Goal: Subscribe to service/newsletter

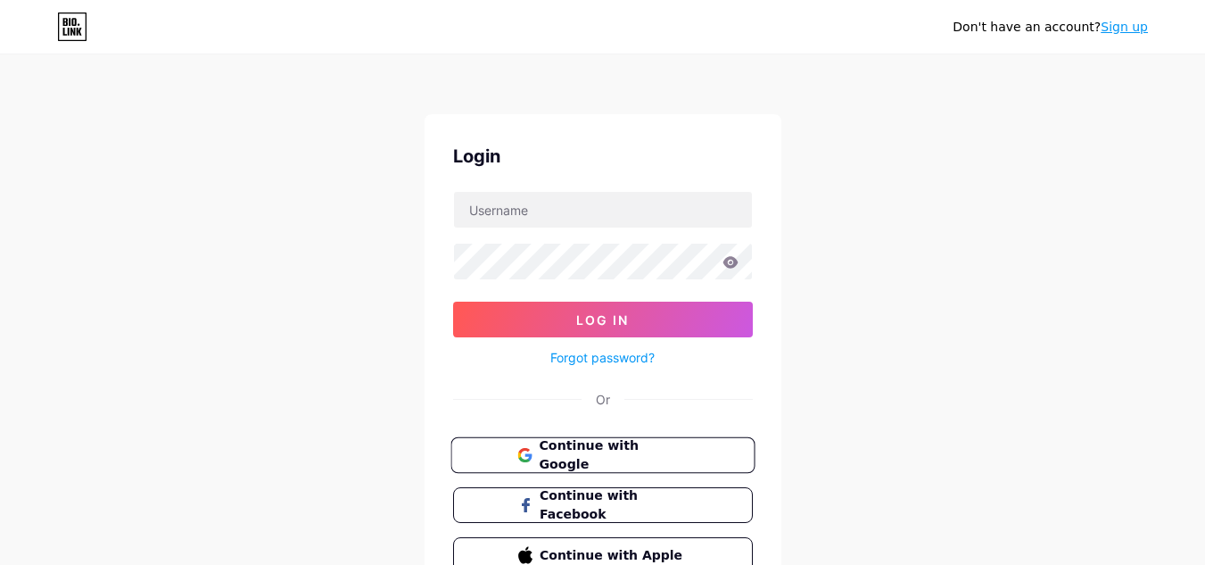
click at [599, 443] on button "Continue with Google" at bounding box center [603, 455] width 304 height 37
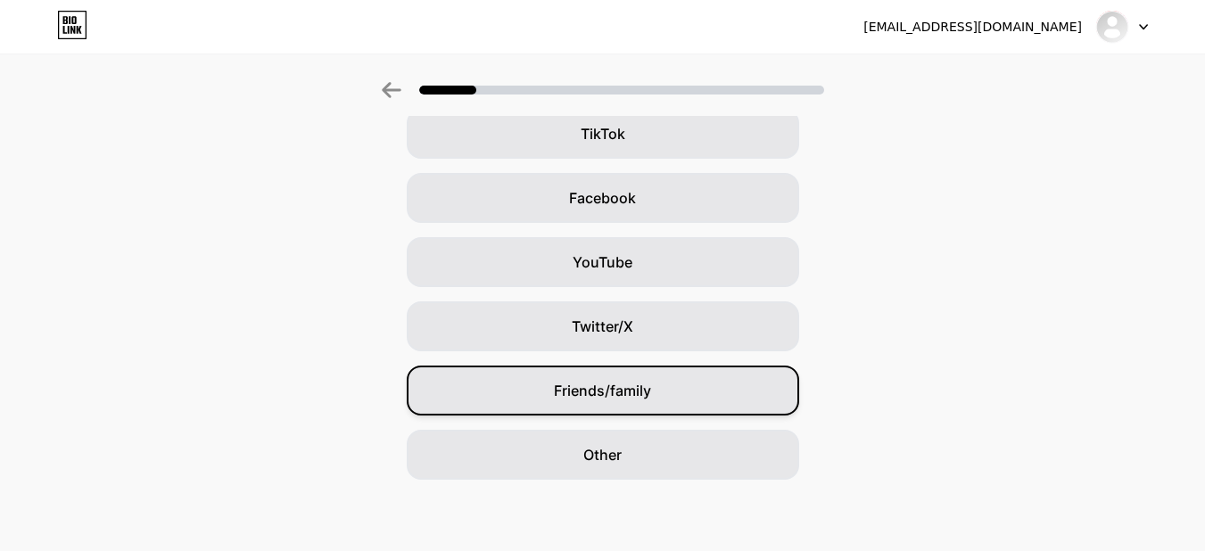
scroll to position [158, 0]
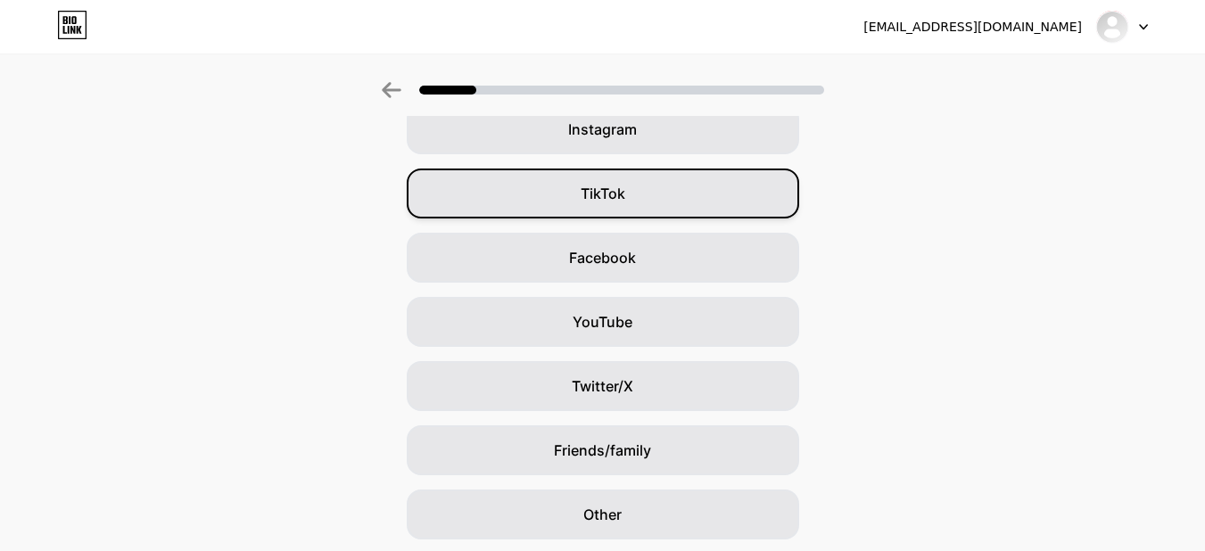
click at [566, 204] on div "TikTok" at bounding box center [603, 194] width 393 height 50
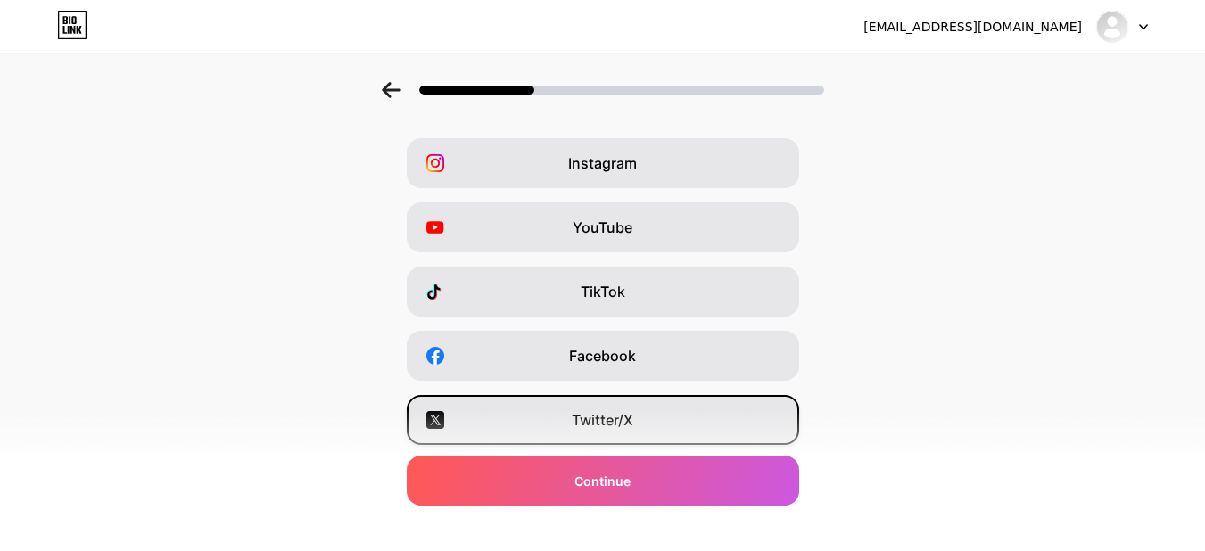
scroll to position [120, 0]
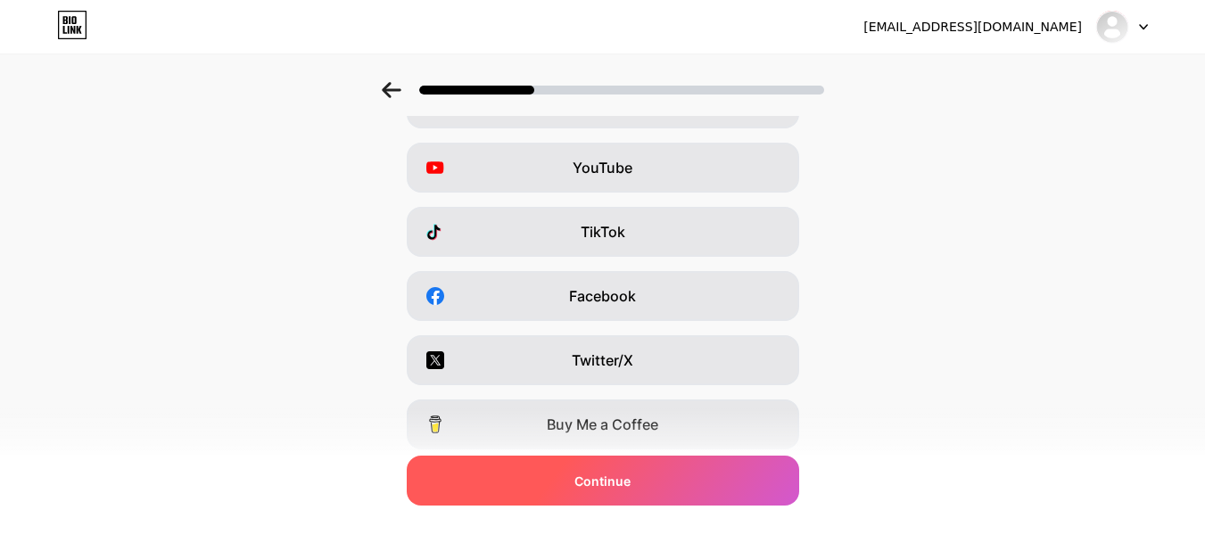
click at [601, 480] on span "Continue" at bounding box center [603, 481] width 56 height 19
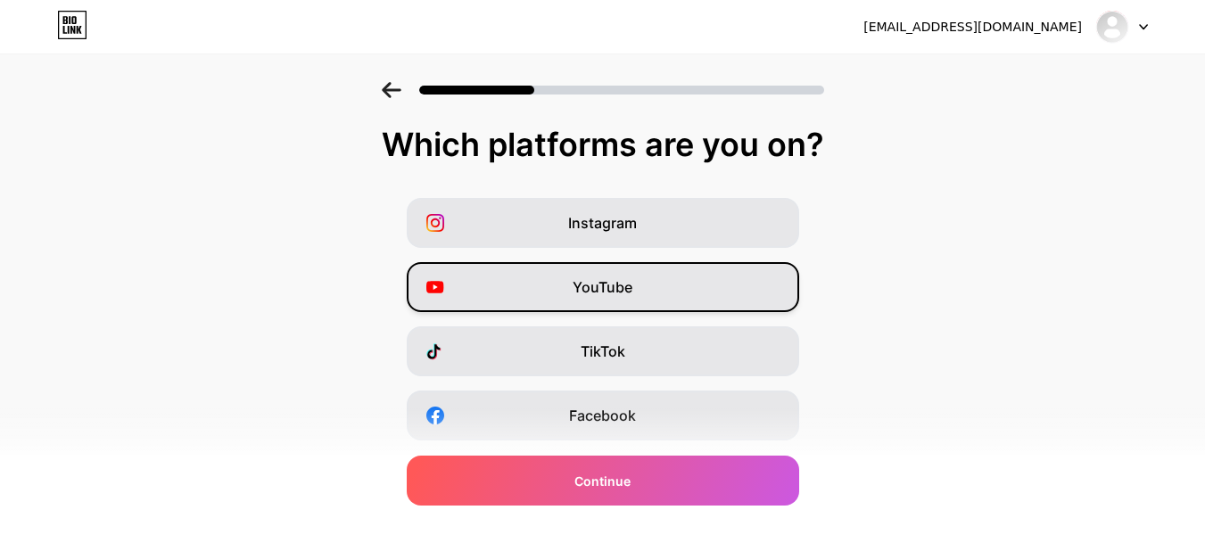
scroll to position [60, 0]
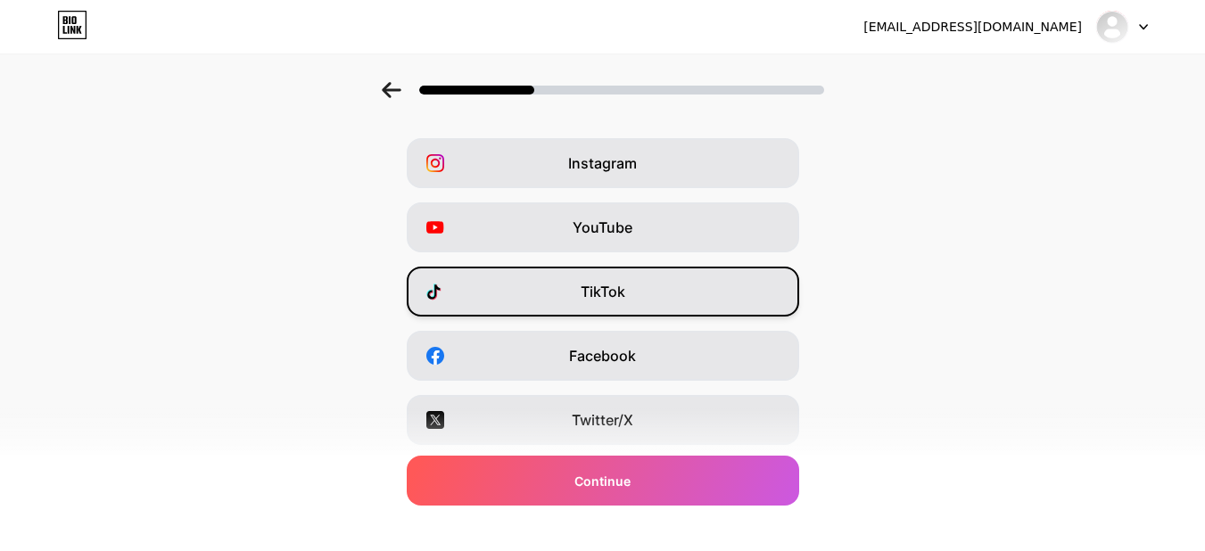
click at [611, 294] on span "TikTok" at bounding box center [603, 291] width 45 height 21
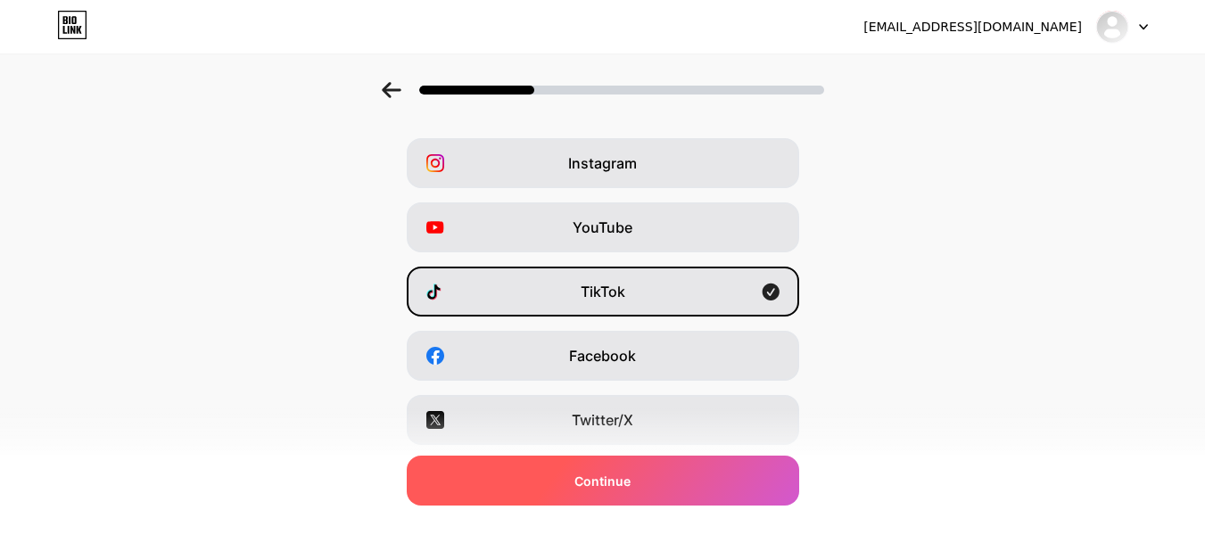
click at [655, 475] on div "Continue" at bounding box center [603, 481] width 393 height 50
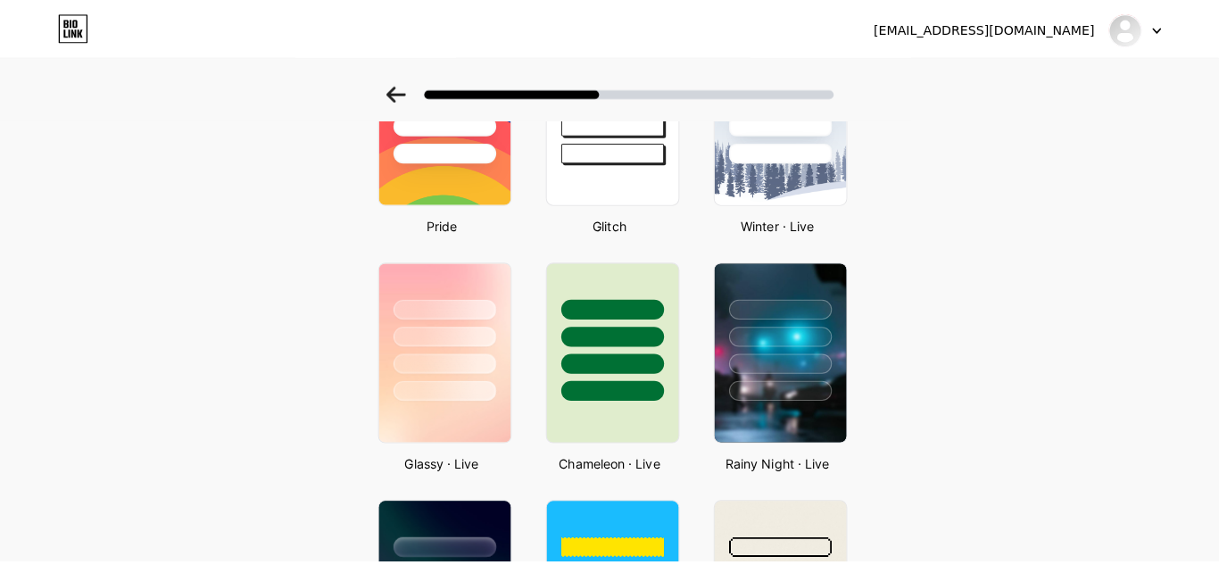
scroll to position [0, 0]
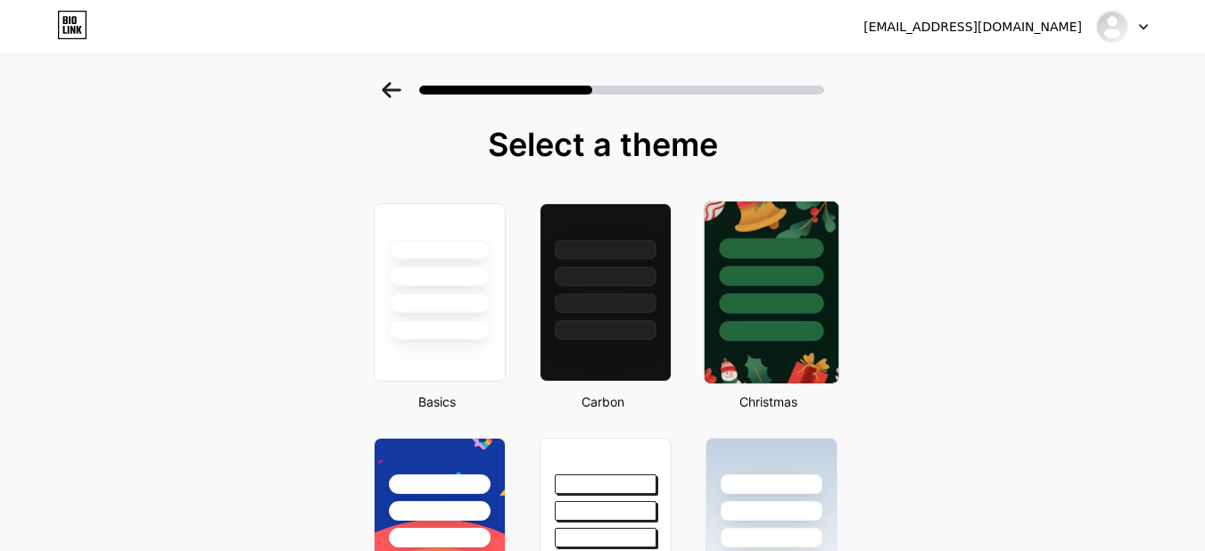
click at [778, 308] on div at bounding box center [771, 304] width 104 height 21
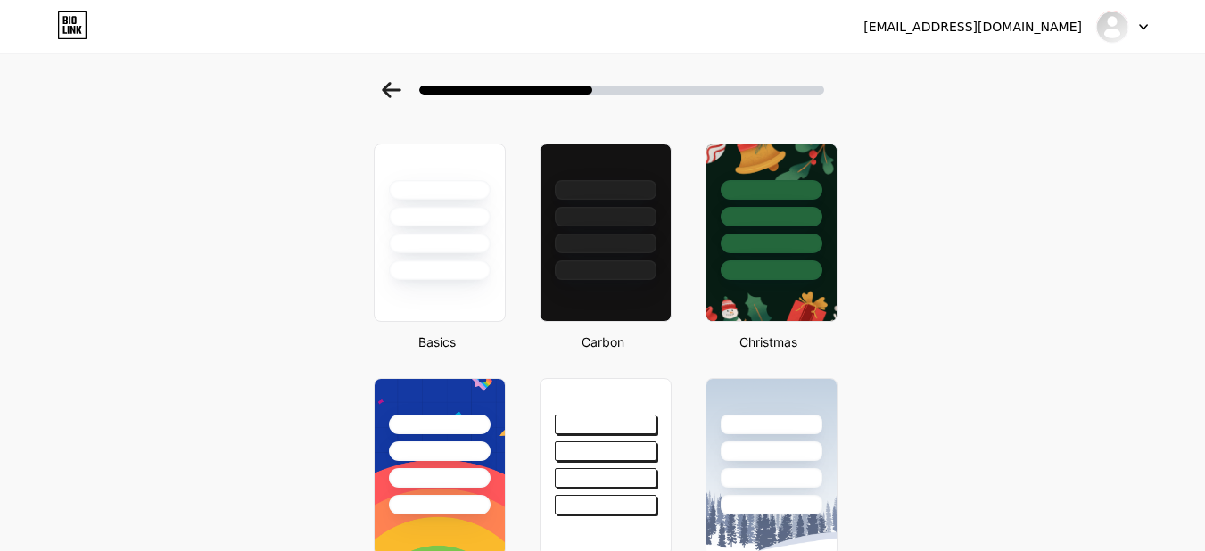
scroll to position [119, 0]
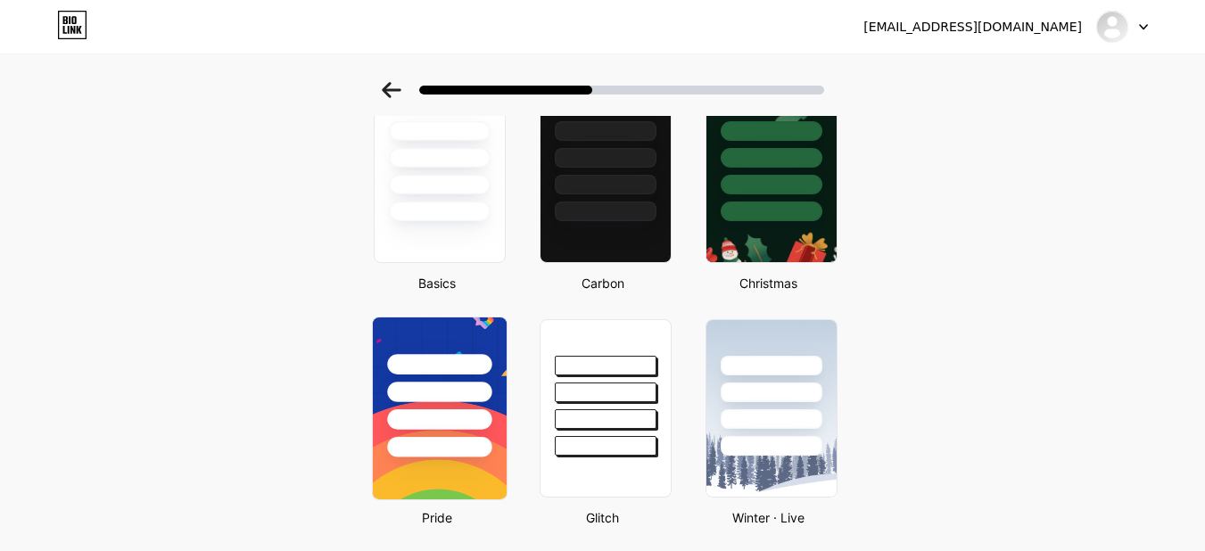
click at [481, 360] on div at bounding box center [439, 364] width 104 height 21
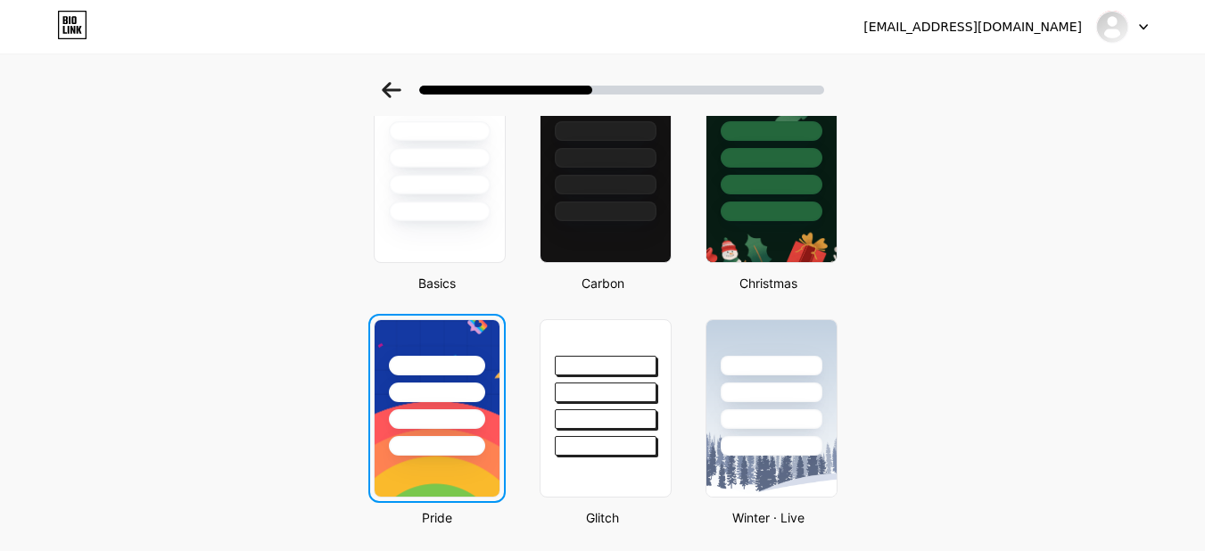
scroll to position [0, 0]
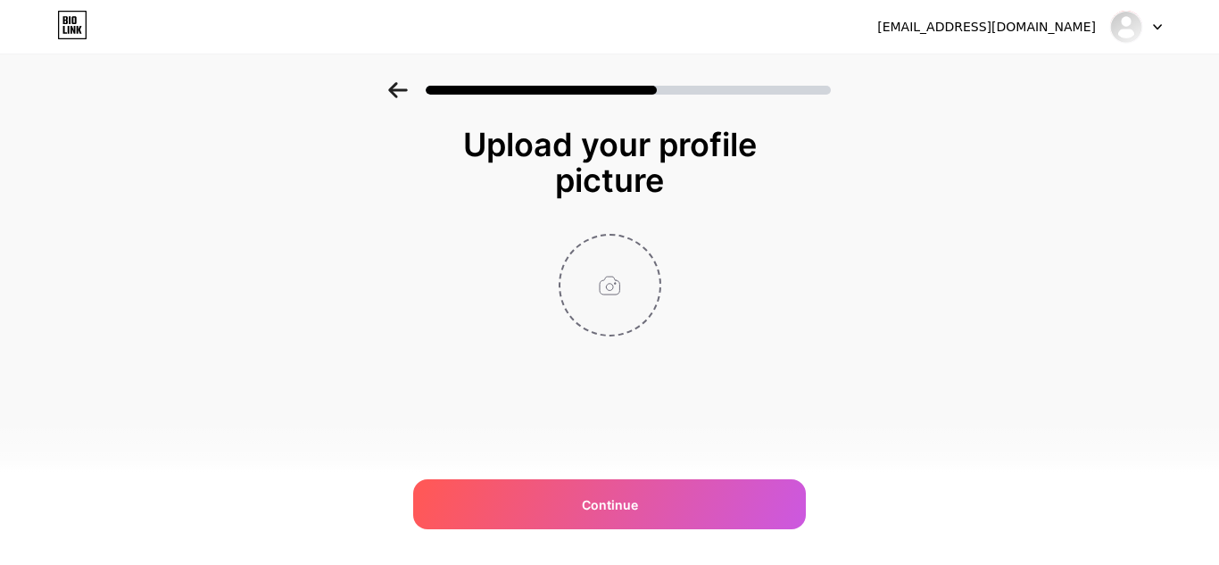
click at [615, 290] on input "file" at bounding box center [609, 285] width 99 height 99
type input "C:\fakepath\a8a4f3fd9e307e390e1368f35531004e.jpg"
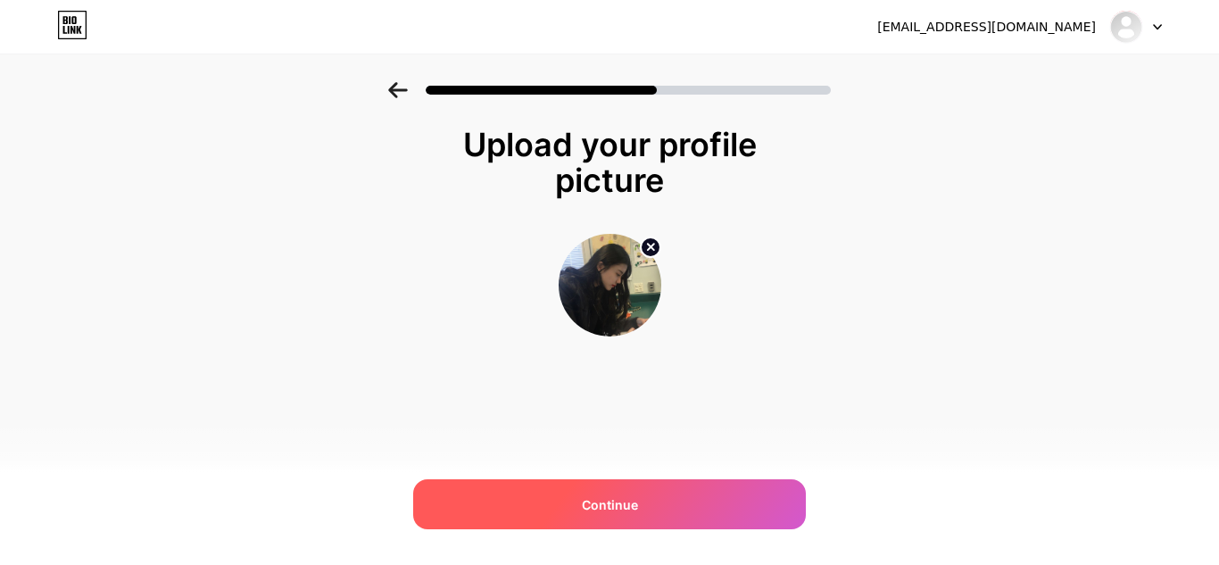
click at [600, 504] on span "Continue" at bounding box center [610, 504] width 56 height 19
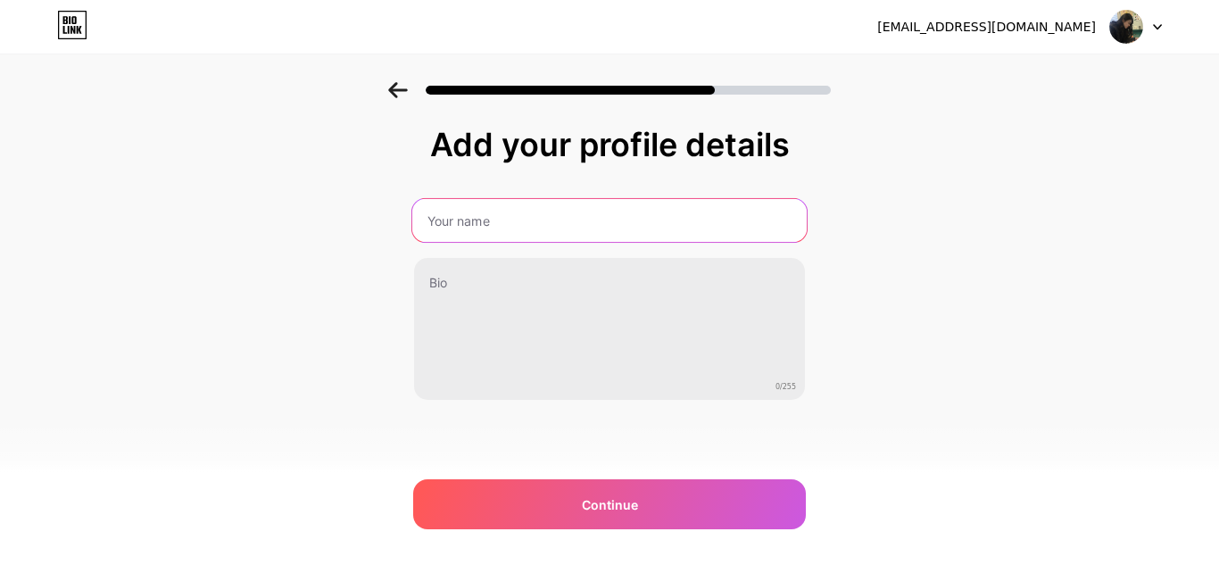
click at [464, 226] on input "text" at bounding box center [609, 220] width 394 height 43
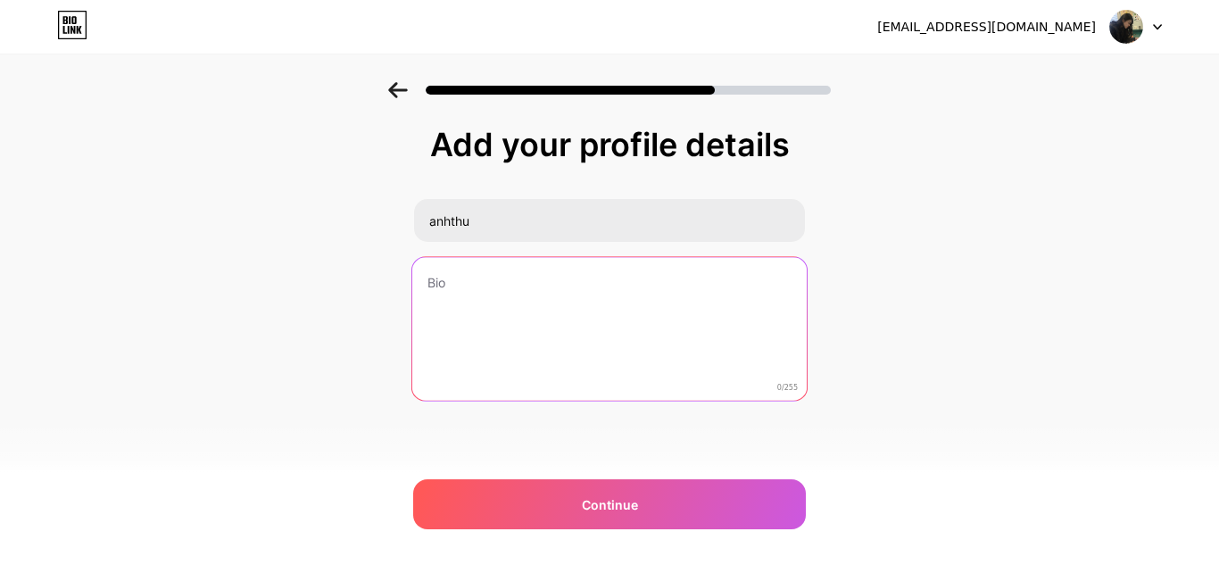
click at [473, 294] on textarea at bounding box center [609, 329] width 394 height 145
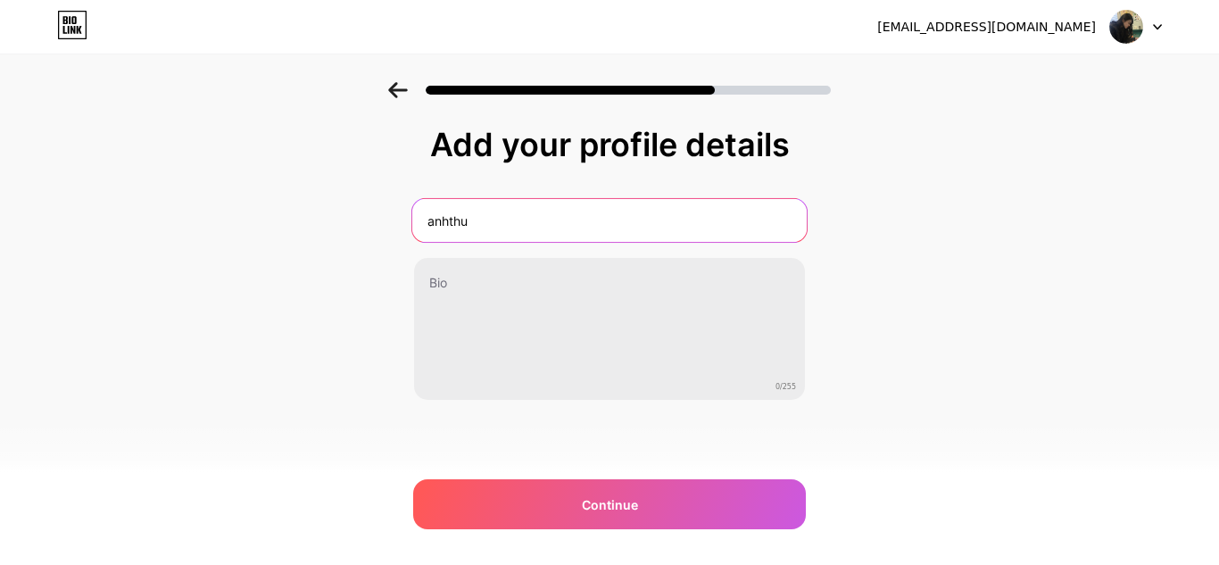
click at [498, 217] on input "anhthu" at bounding box center [609, 220] width 394 height 43
type input "a"
type input "p"
type input "Phùng Anh Thư"
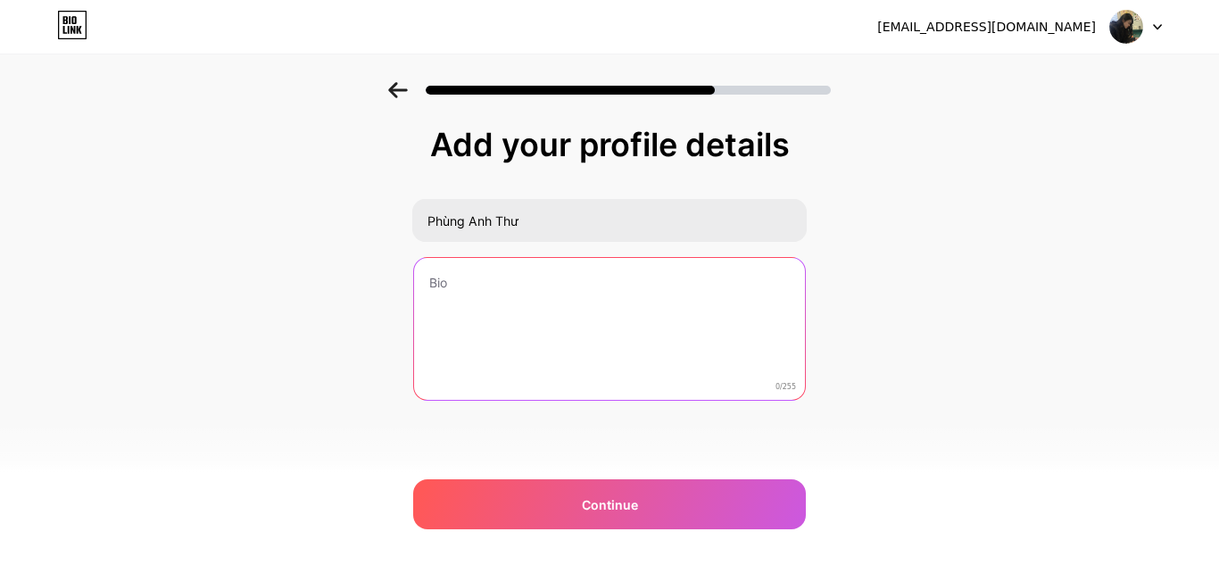
click at [468, 291] on textarea at bounding box center [609, 330] width 391 height 144
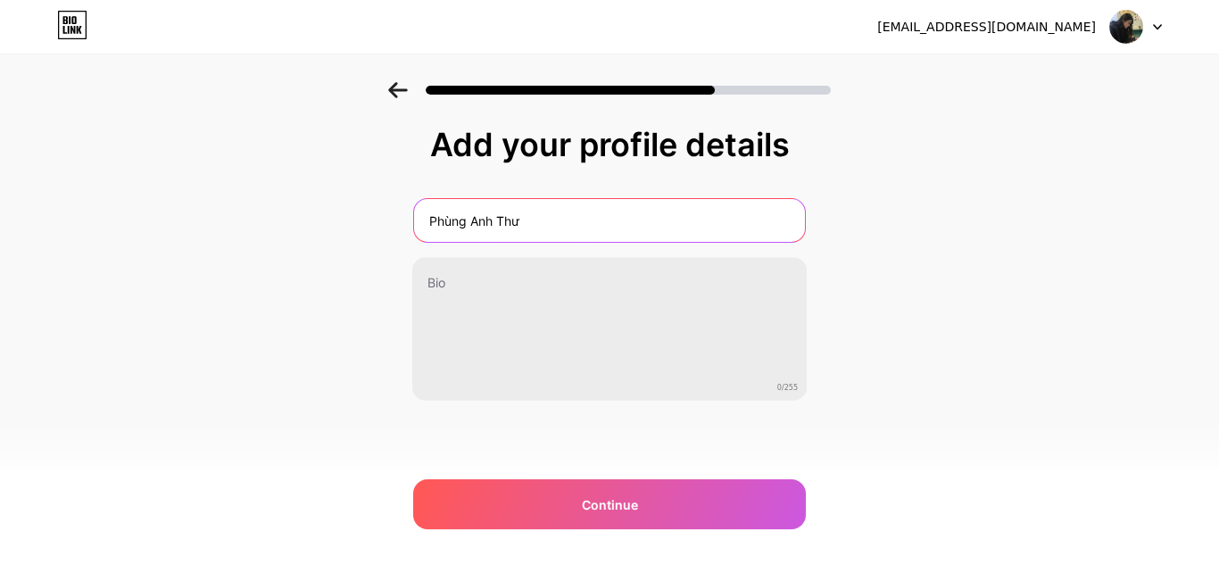
click at [527, 220] on input "Phùng Anh Thư" at bounding box center [609, 220] width 391 height 43
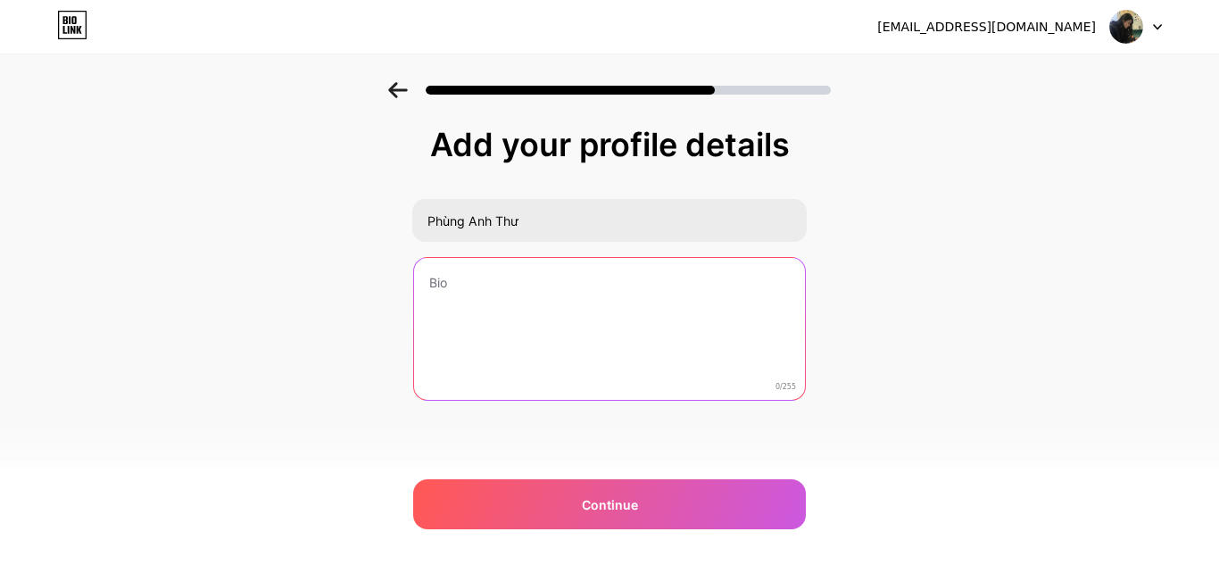
click at [533, 302] on textarea at bounding box center [609, 330] width 391 height 144
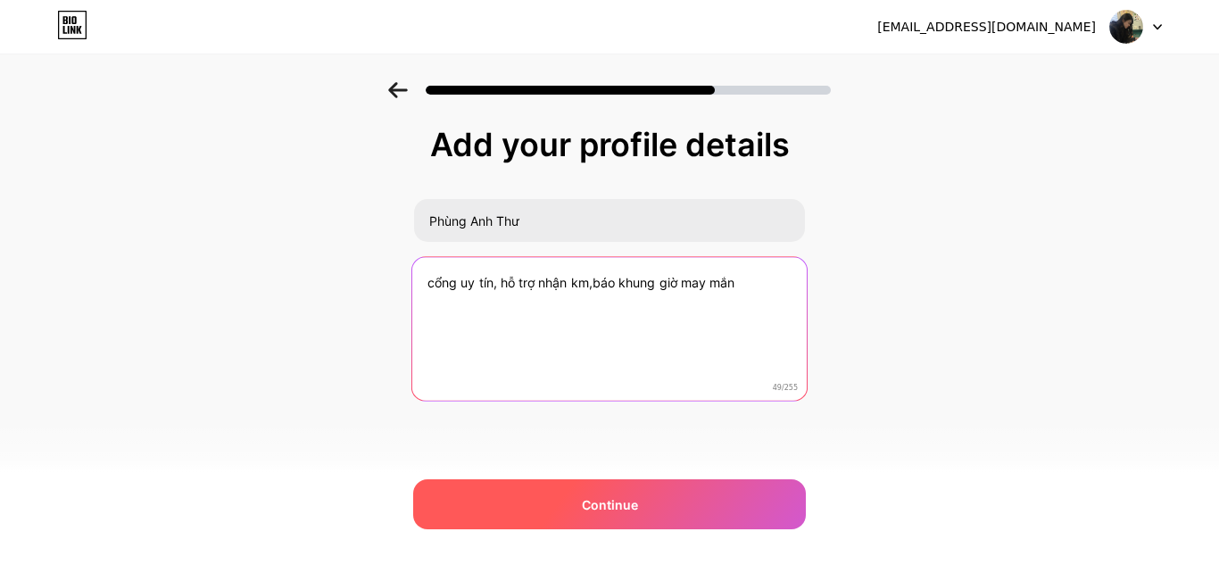
type textarea "cổng uy tín, hỗ trợ nhận km,báo khung giờ may mắn"
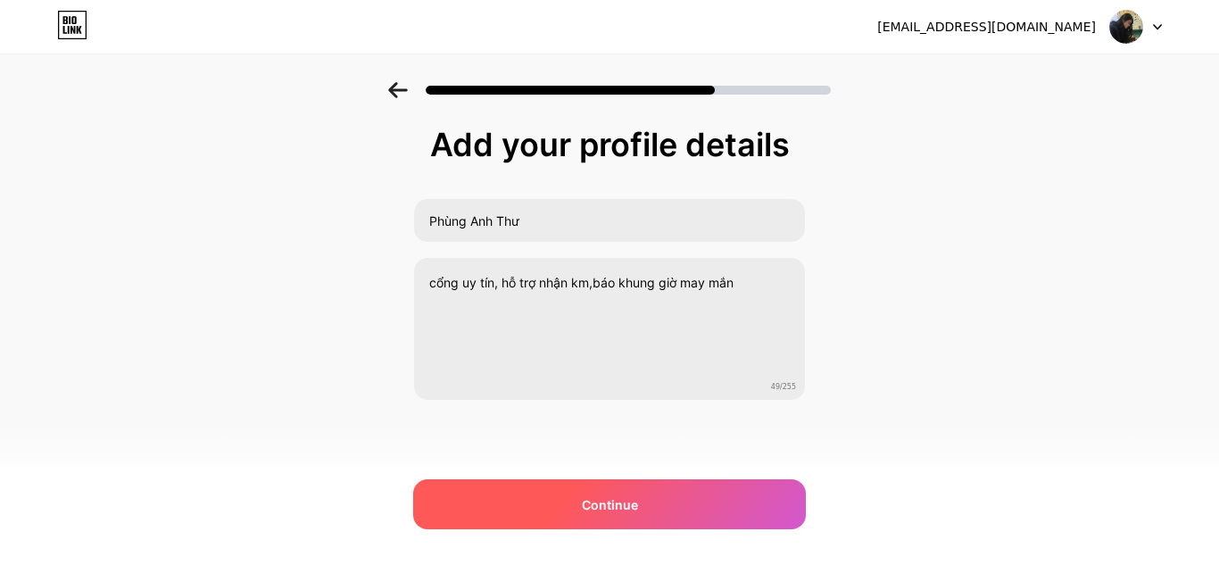
click at [705, 501] on div "Continue" at bounding box center [609, 504] width 393 height 50
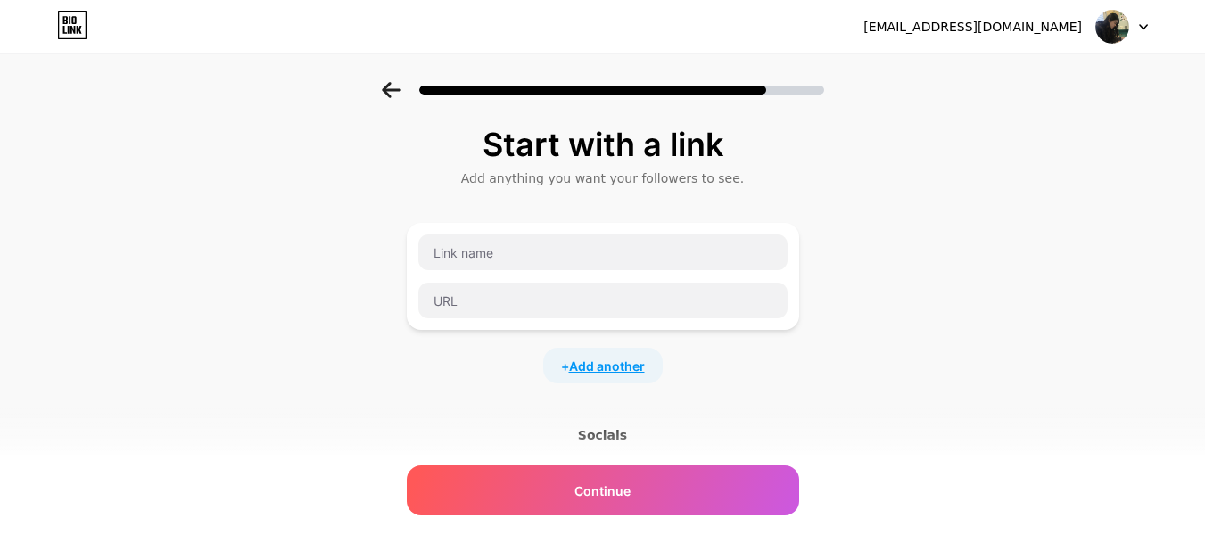
click at [592, 364] on span "Add another" at bounding box center [607, 366] width 76 height 19
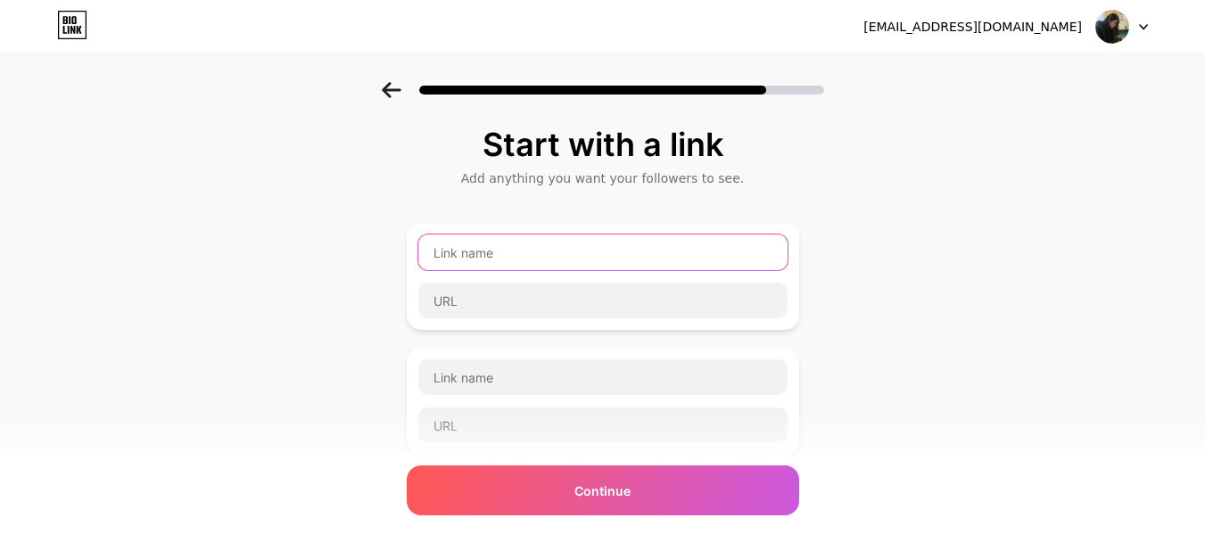
click at [478, 253] on input "text" at bounding box center [602, 253] width 369 height 36
click at [488, 253] on input "text" at bounding box center [602, 253] width 369 height 36
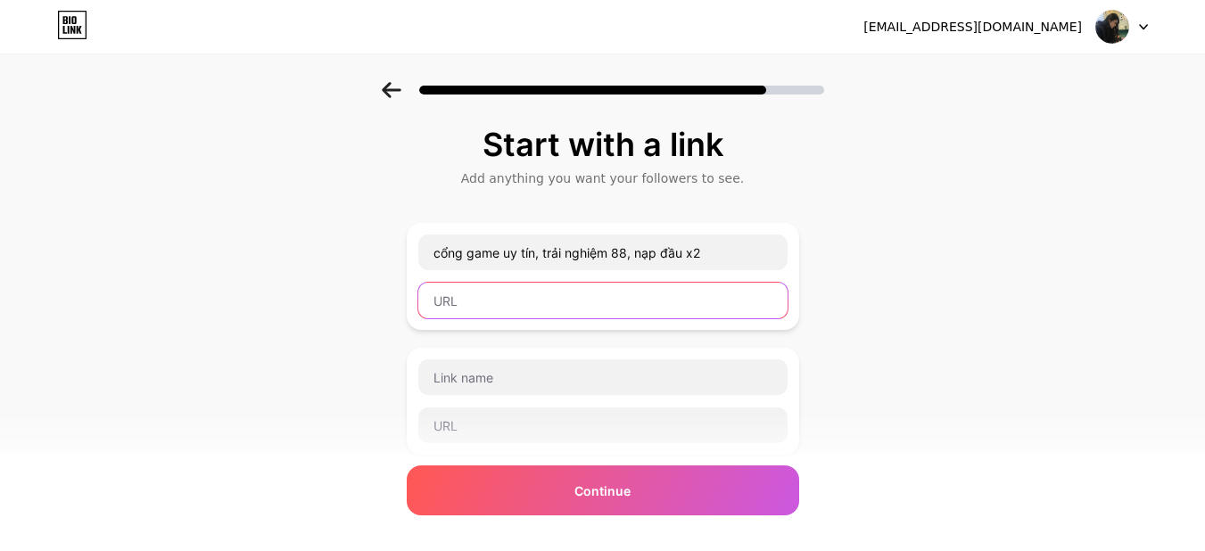
click at [459, 300] on input "text" at bounding box center [602, 301] width 369 height 36
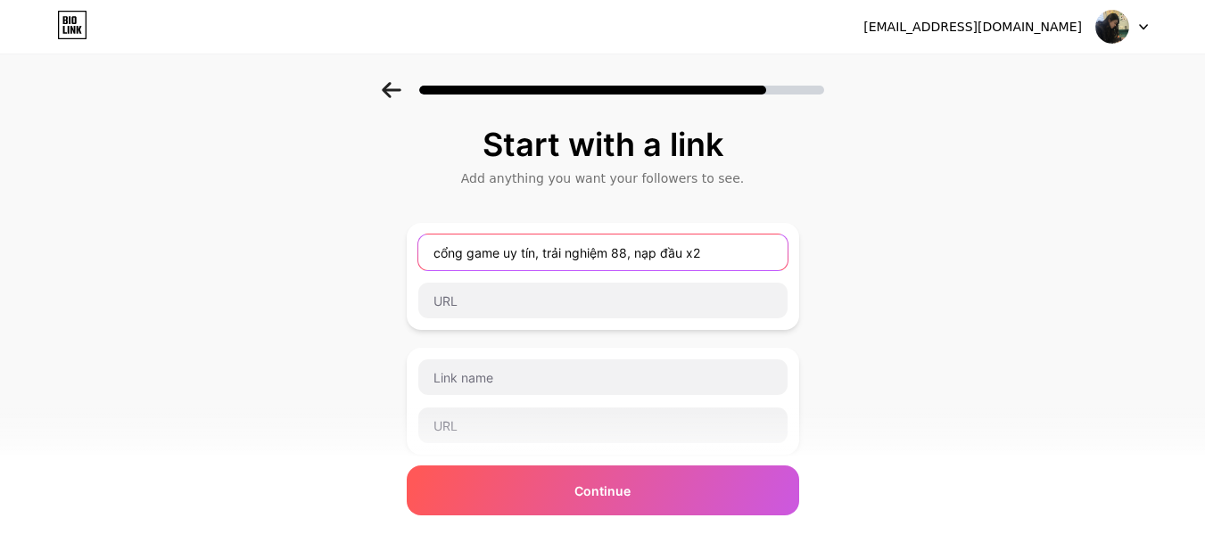
click at [633, 258] on input "cổng game uy tín, trải nghiệm 88, nạp đầu x2" at bounding box center [602, 253] width 369 height 36
click at [650, 250] on input "cổng game uy tín, nạp đầu x2" at bounding box center [602, 253] width 369 height 36
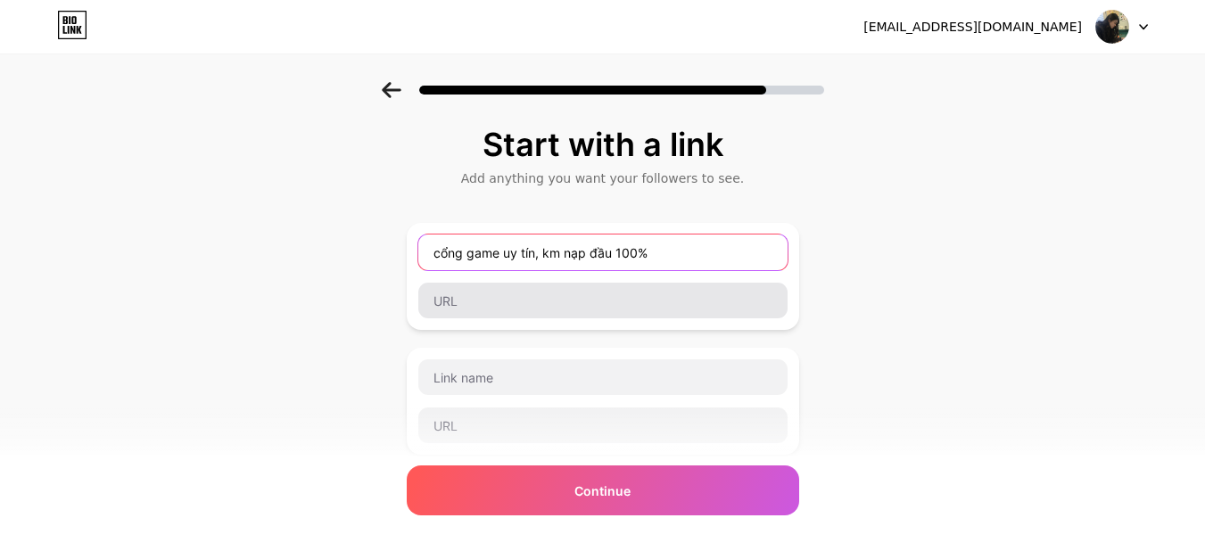
type input "cổng game uy tín, km nạp đầu 100%"
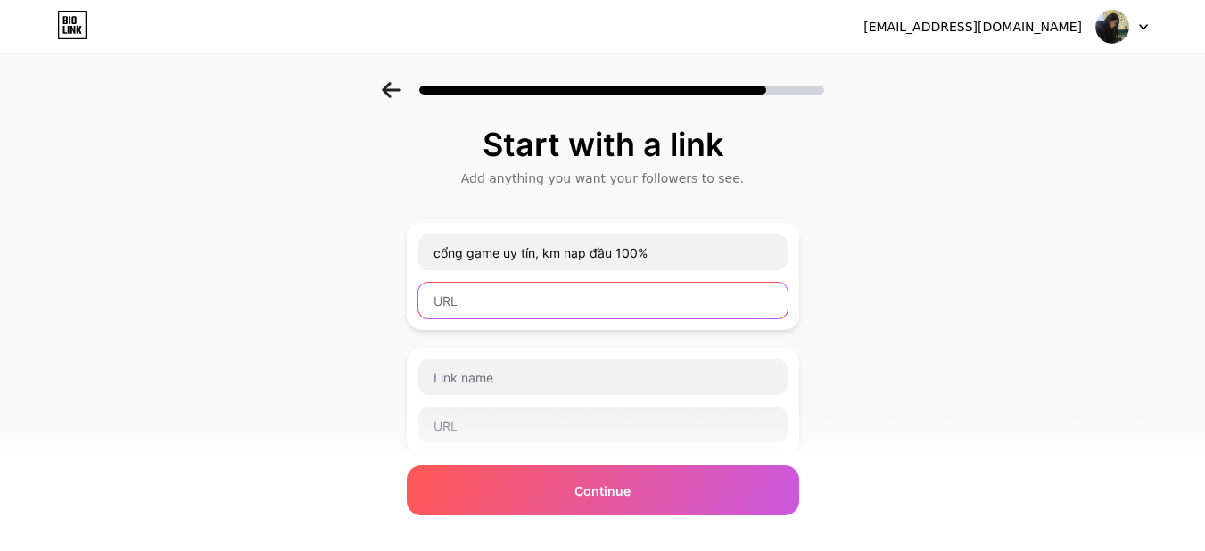
drag, startPoint x: 497, startPoint y: 303, endPoint x: 487, endPoint y: 295, distance: 12.7
click at [493, 301] on input "text" at bounding box center [602, 301] width 369 height 36
click at [480, 302] on input "text" at bounding box center [602, 301] width 369 height 36
paste input "https://u888tb6.digital/Register?f=2786936"
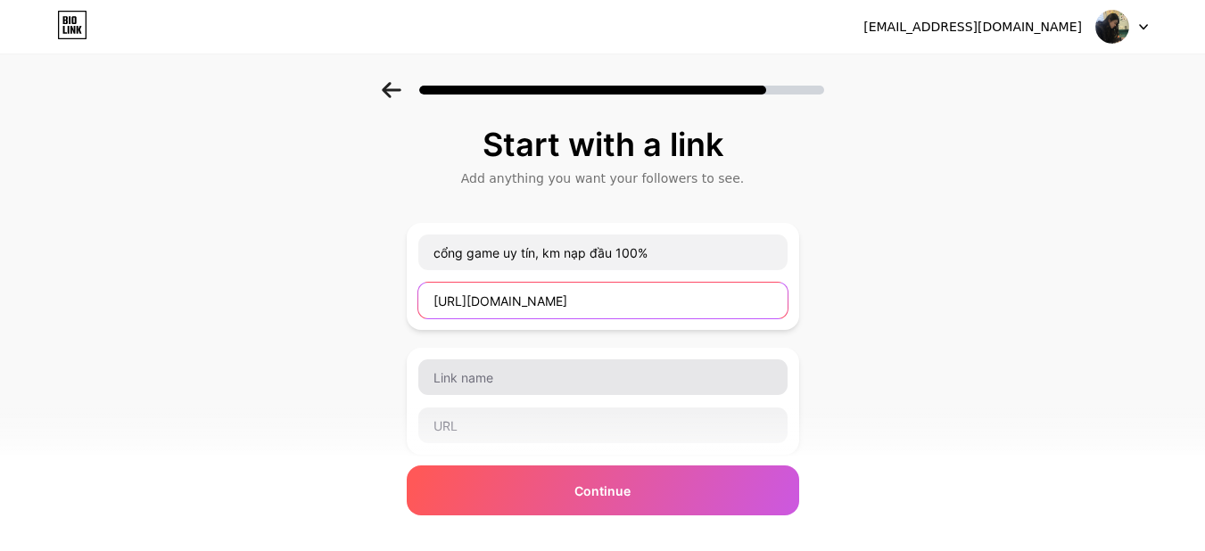
type input "https://u888tb6.digital/Register?f=2786936"
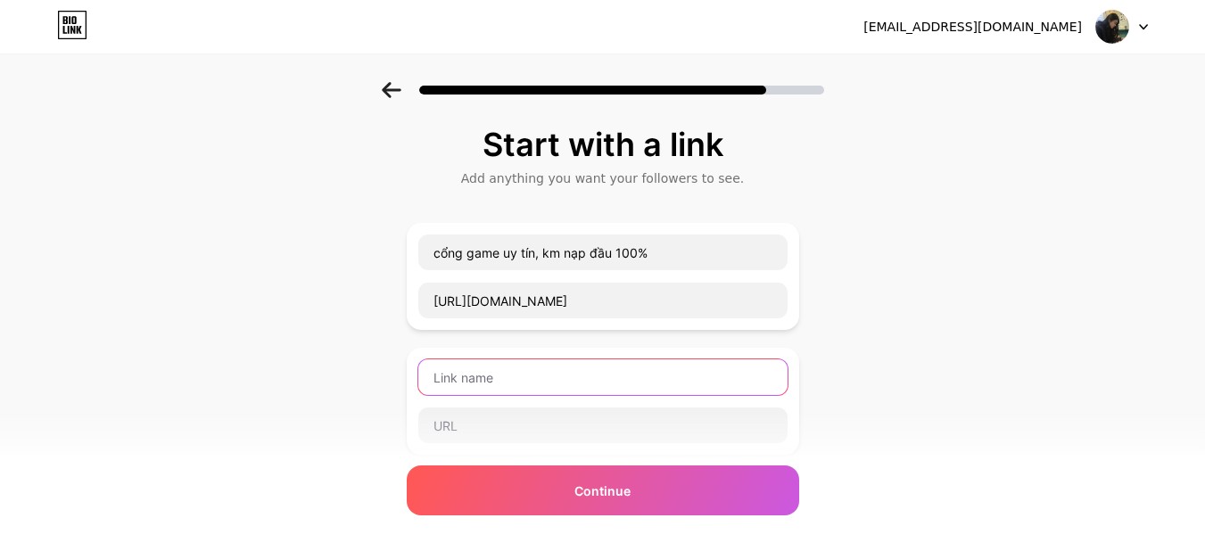
click at [495, 380] on input "text" at bounding box center [602, 378] width 369 height 36
type input "c"
type input "k"
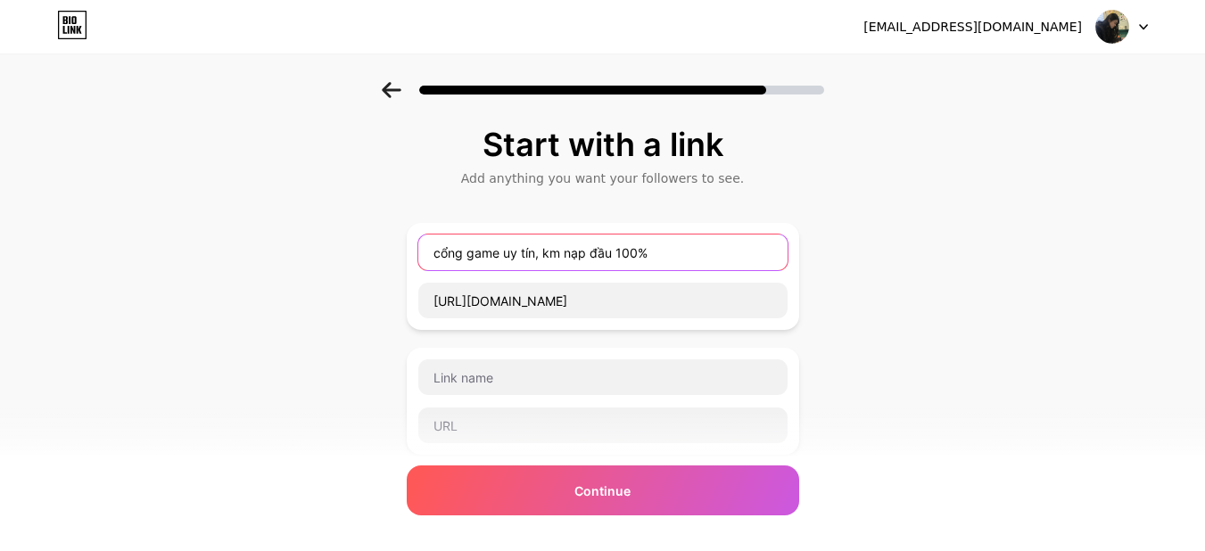
click at [473, 254] on input "cổng game uy tín, km nạp đầu 100%" at bounding box center [602, 253] width 369 height 36
click at [468, 254] on input "cổng game uy tín, km nạp đầu 100%" at bounding box center [602, 253] width 369 height 36
click at [471, 252] on input "cổng game uy tín, km nạp đầu 100%" at bounding box center [602, 253] width 369 height 36
type input "cổng game uy tín, km nạp đầu 100%"
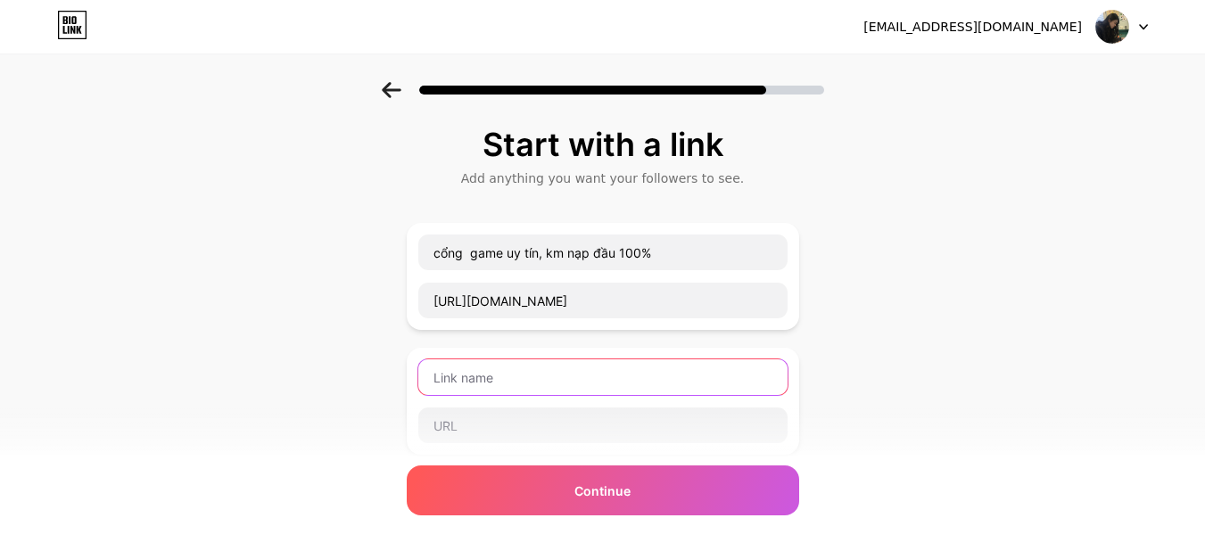
click at [467, 375] on input "text" at bounding box center [602, 378] width 369 height 36
type input "c"
type input "cổng phụ khi cổng chính kết nối kém"
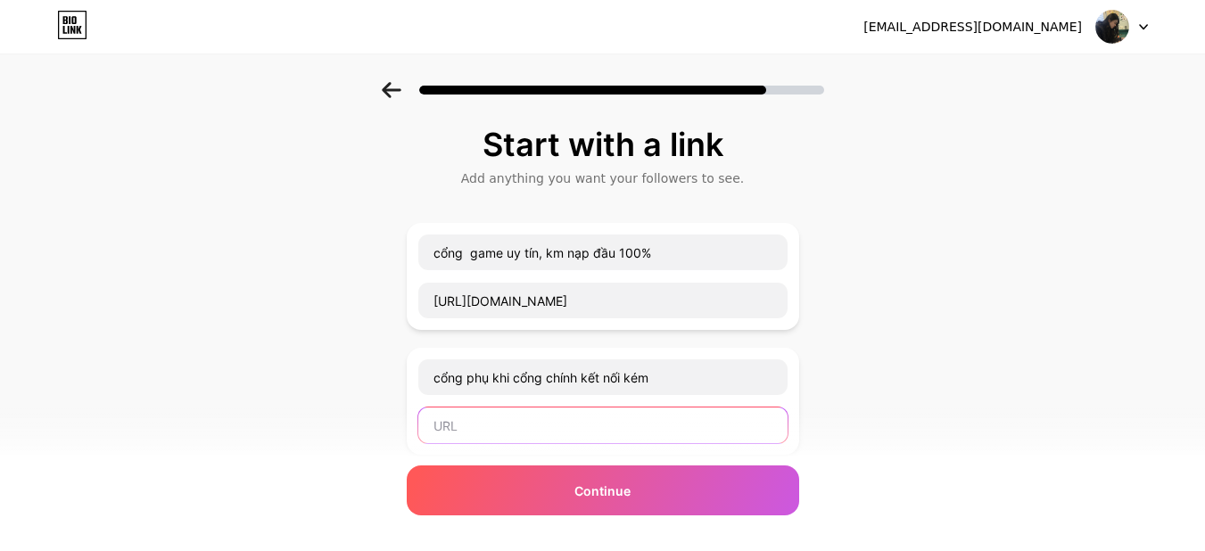
click at [478, 429] on input "text" at bounding box center [602, 426] width 369 height 36
click at [484, 432] on input "text" at bounding box center [602, 426] width 369 height 36
paste input "https://u888pg.link/register?f=2786936"
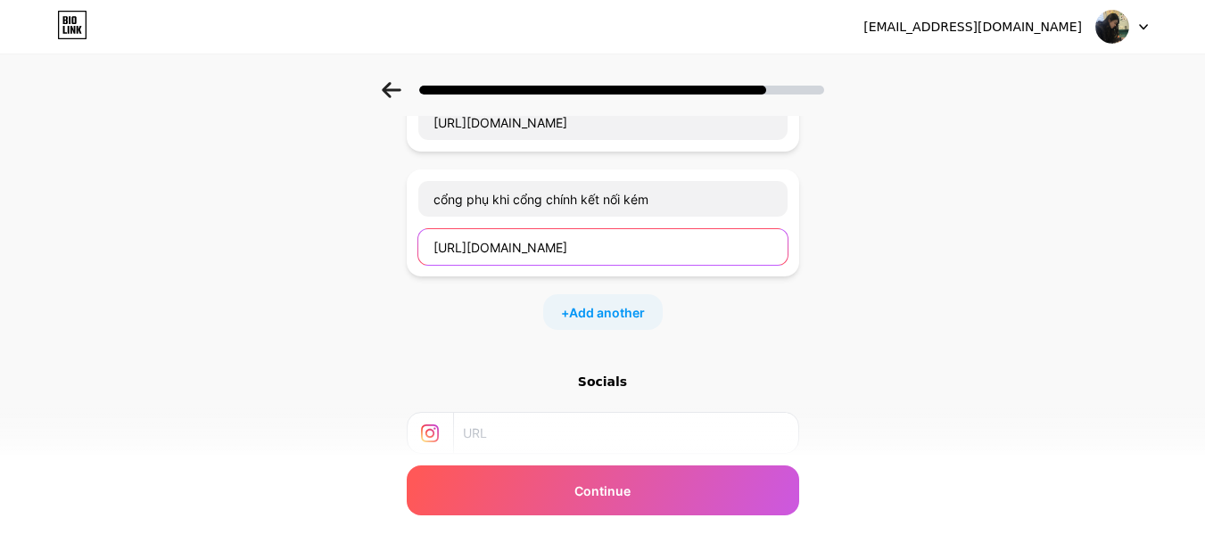
scroll to position [297, 0]
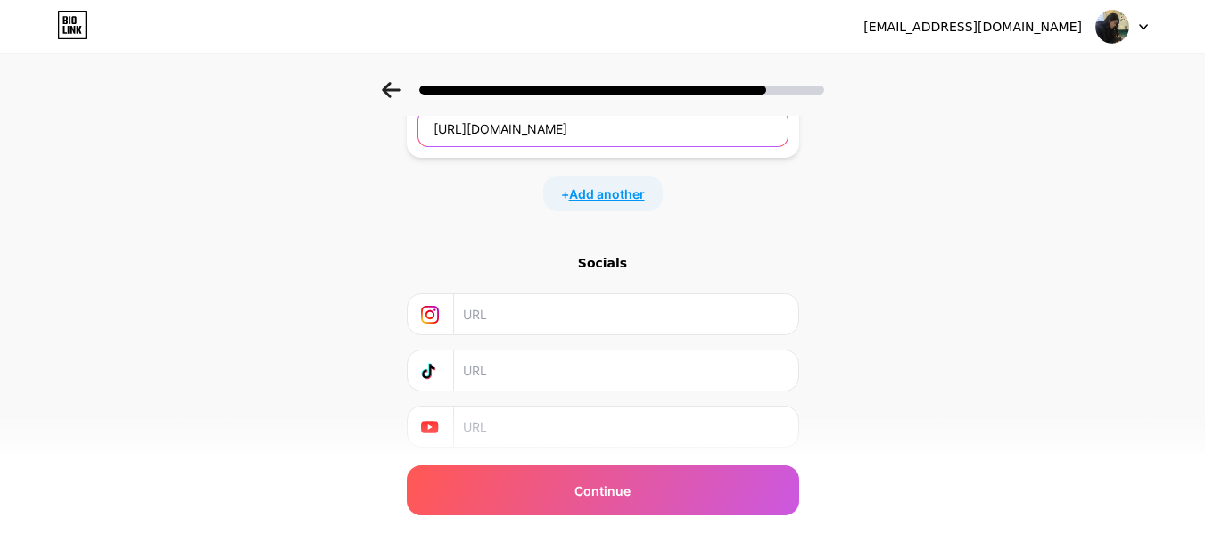
type input "https://u888pg.link/register?f=2786936"
click at [578, 192] on span "Add another" at bounding box center [607, 194] width 76 height 19
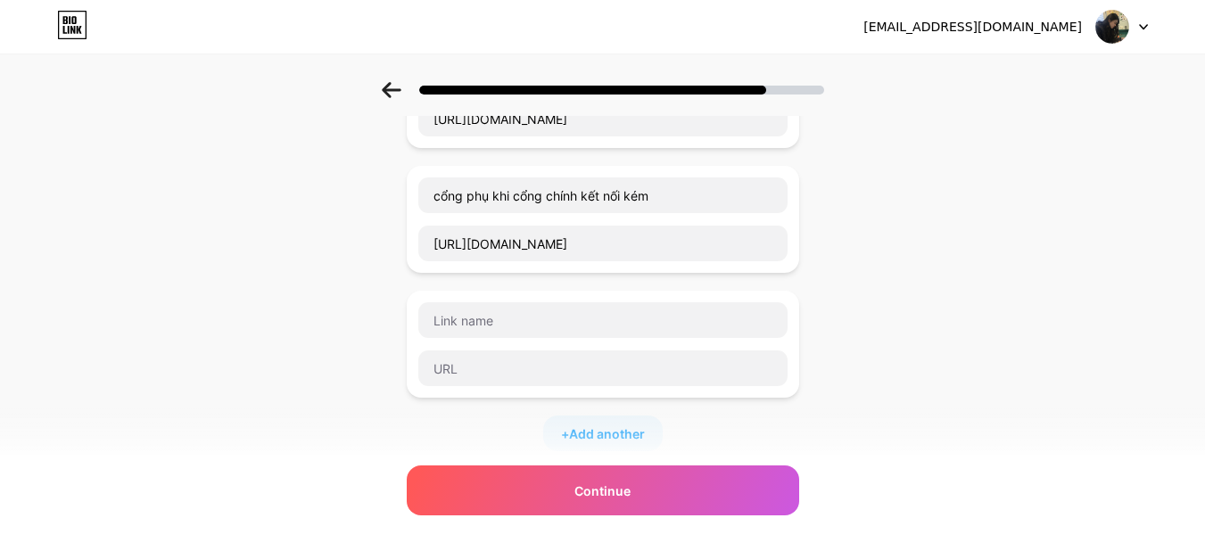
scroll to position [122, 0]
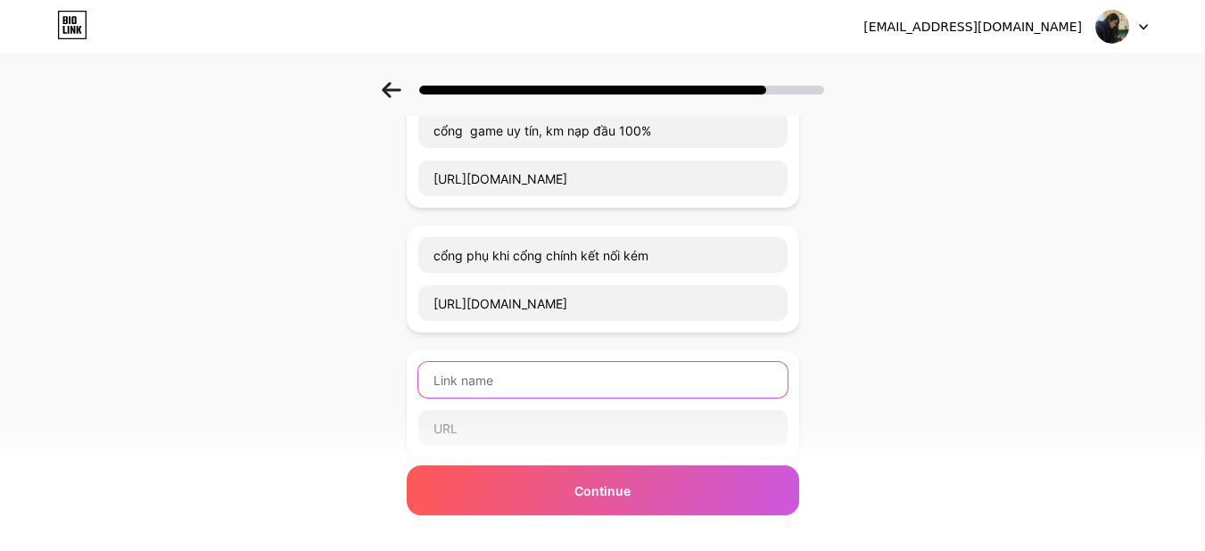
click at [496, 376] on input "text" at bounding box center [602, 380] width 369 height 36
type input "t"
click at [517, 384] on input "liên hệ tele" at bounding box center [602, 380] width 369 height 36
click at [477, 382] on input "liên hệ tele" at bounding box center [602, 380] width 369 height 36
click at [511, 378] on input "liên hệ tele" at bounding box center [602, 380] width 369 height 36
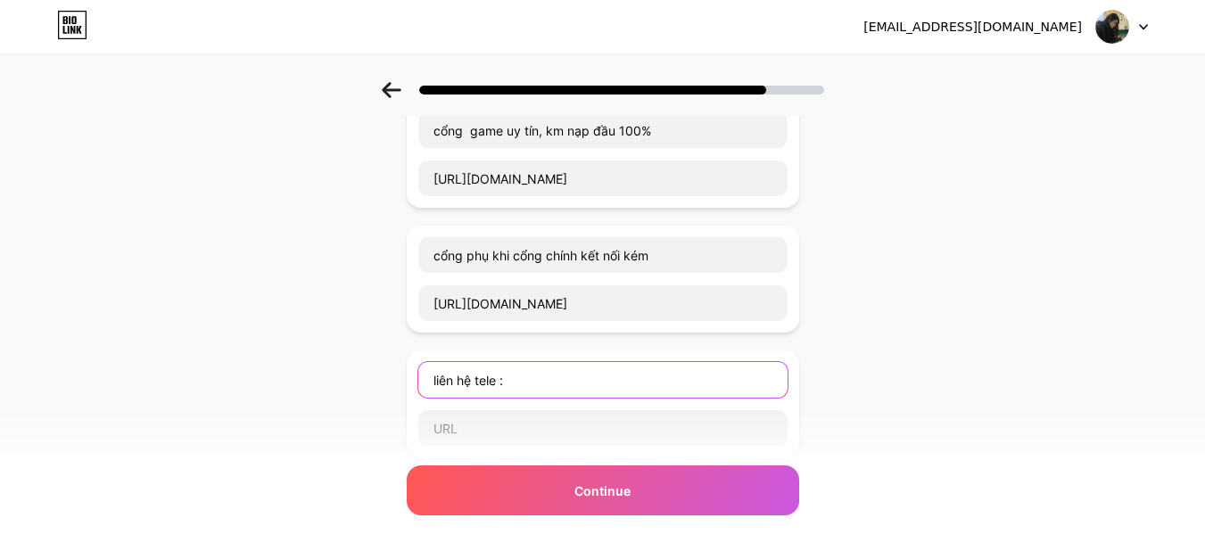
paste input "@THUANHNGUYEN11"
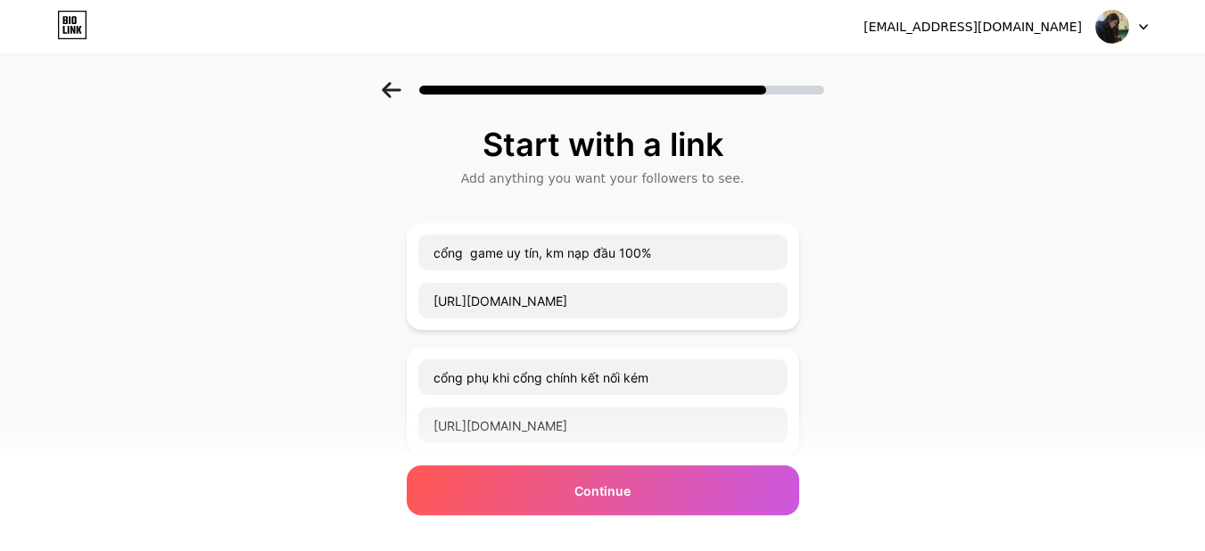
scroll to position [238, 0]
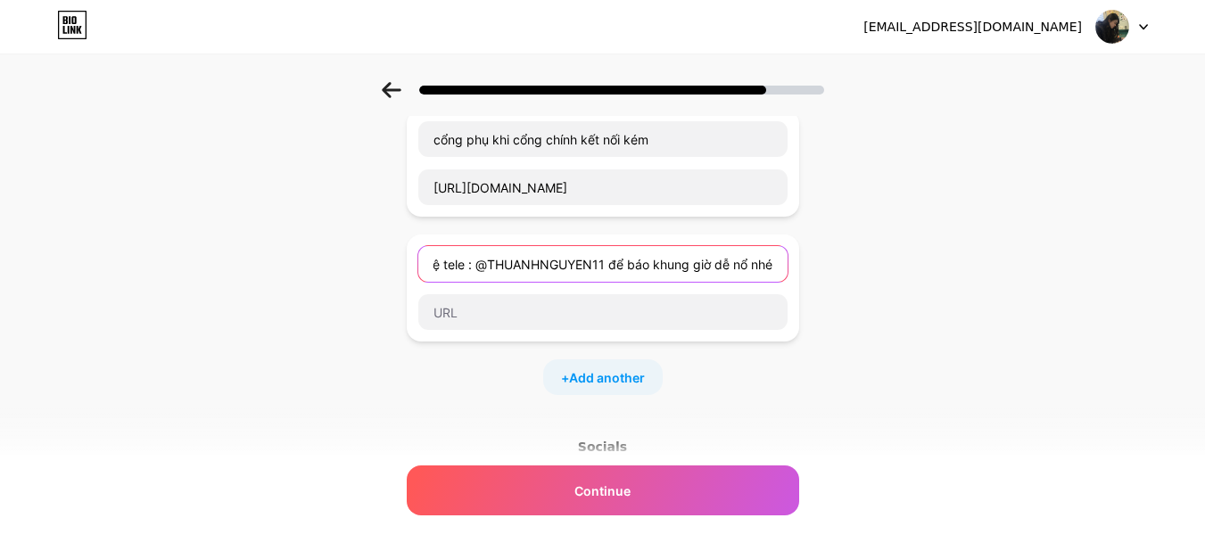
click at [630, 268] on input "liên hệ tele : @THUANHNGUYEN11 để báo khung giờ dễ nổ nhé" at bounding box center [602, 264] width 369 height 36
type input "liên hệ tele : @THUANHNGUYEN11 báo khung giờ dễ nổ nhé"
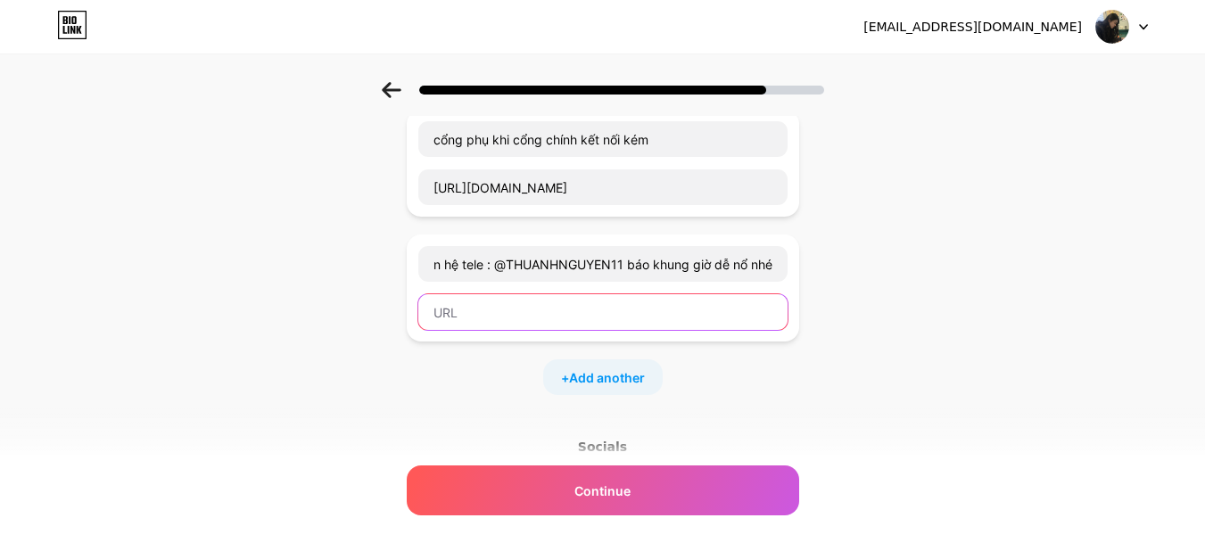
click at [497, 315] on input "text" at bounding box center [602, 312] width 369 height 36
click at [489, 316] on input "text" at bounding box center [602, 312] width 369 height 36
paste input "https://t.me/+-rwEOBWgSKFiOTA1"
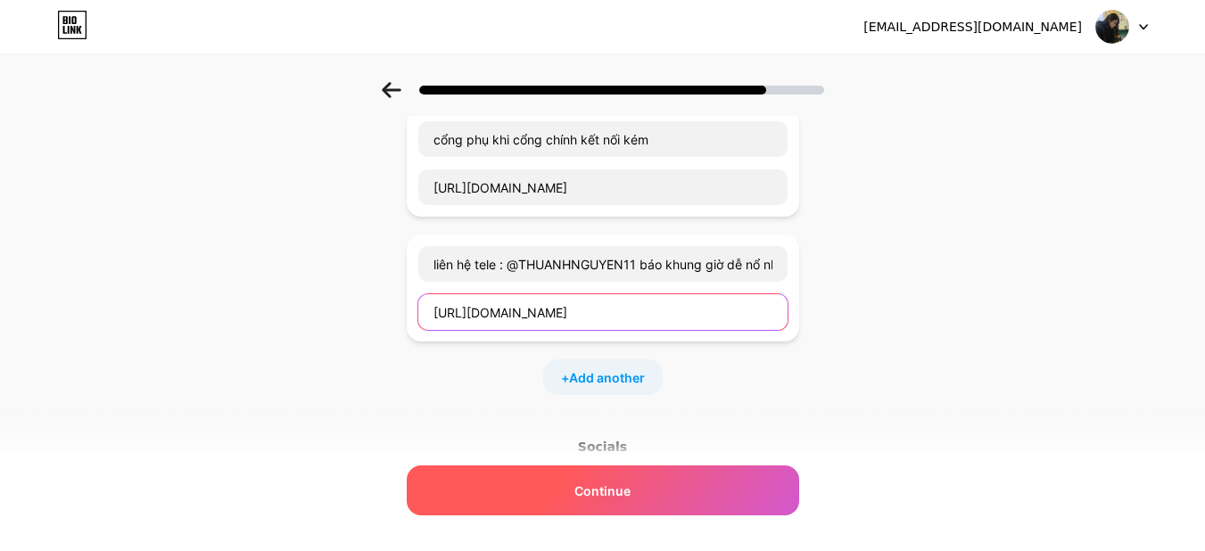
type input "https://t.me/+-rwEOBWgSKFiOTA1"
click at [590, 498] on span "Continue" at bounding box center [603, 491] width 56 height 19
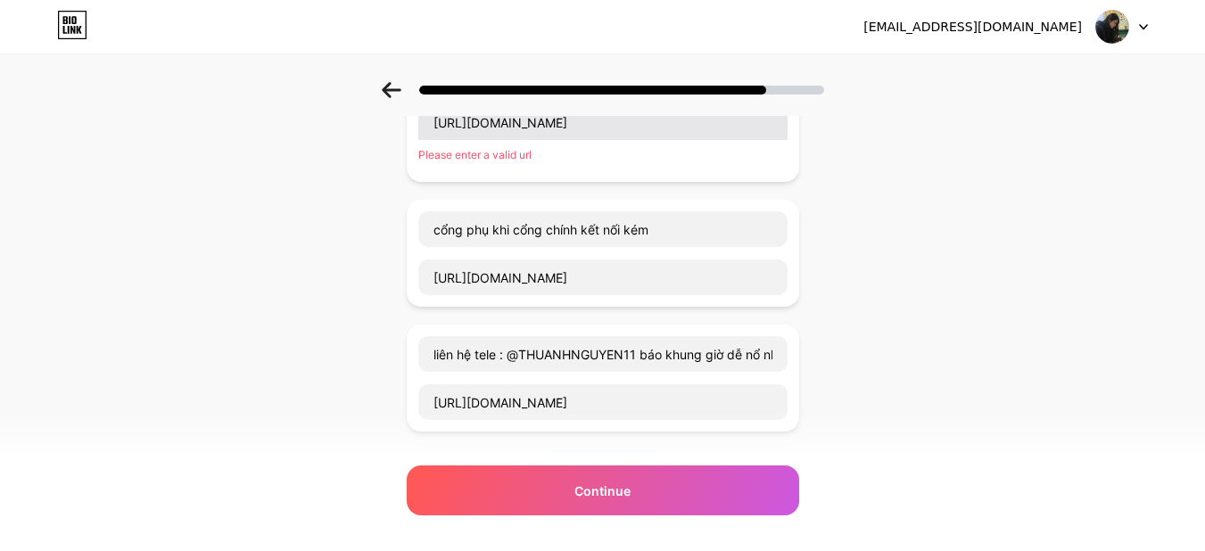
scroll to position [60, 0]
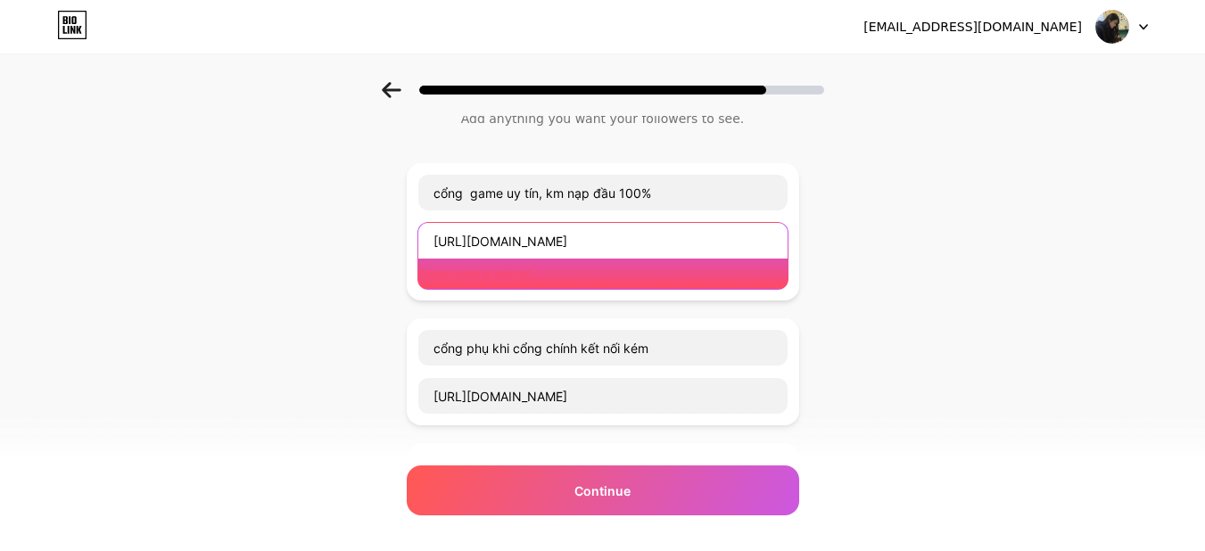
click at [437, 235] on input "https://u888tb6.digital/Register?f=2786936" at bounding box center [602, 241] width 369 height 36
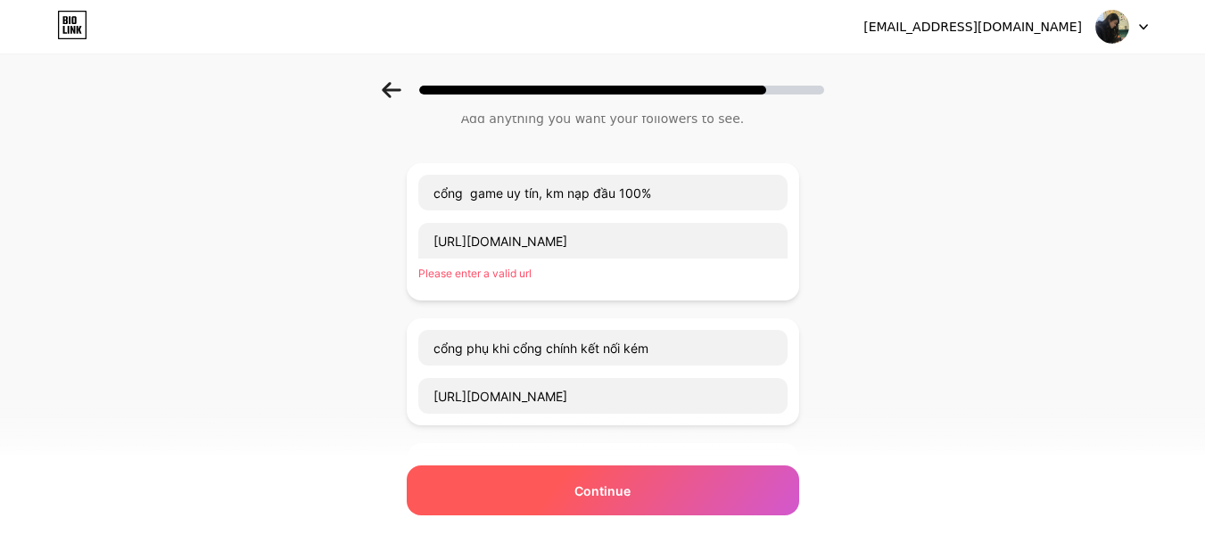
click at [608, 488] on span "Continue" at bounding box center [603, 491] width 56 height 19
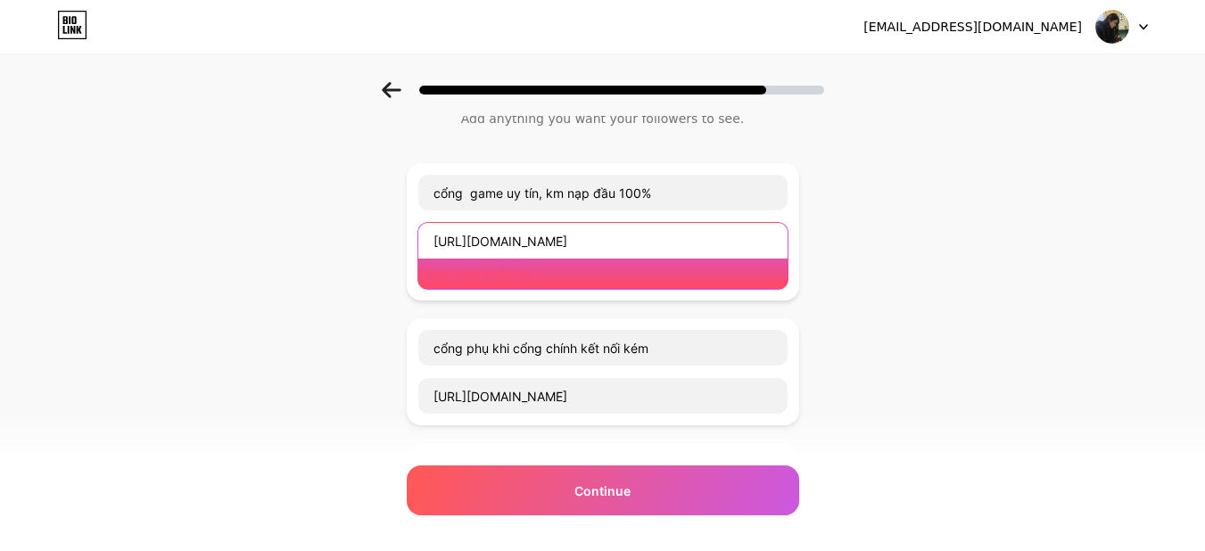
drag, startPoint x: 598, startPoint y: 241, endPoint x: 389, endPoint y: 242, distance: 208.8
click at [389, 242] on div "Start with a link Add anything you want your followers to see. cổng game uy tín…" at bounding box center [602, 475] width 1205 height 907
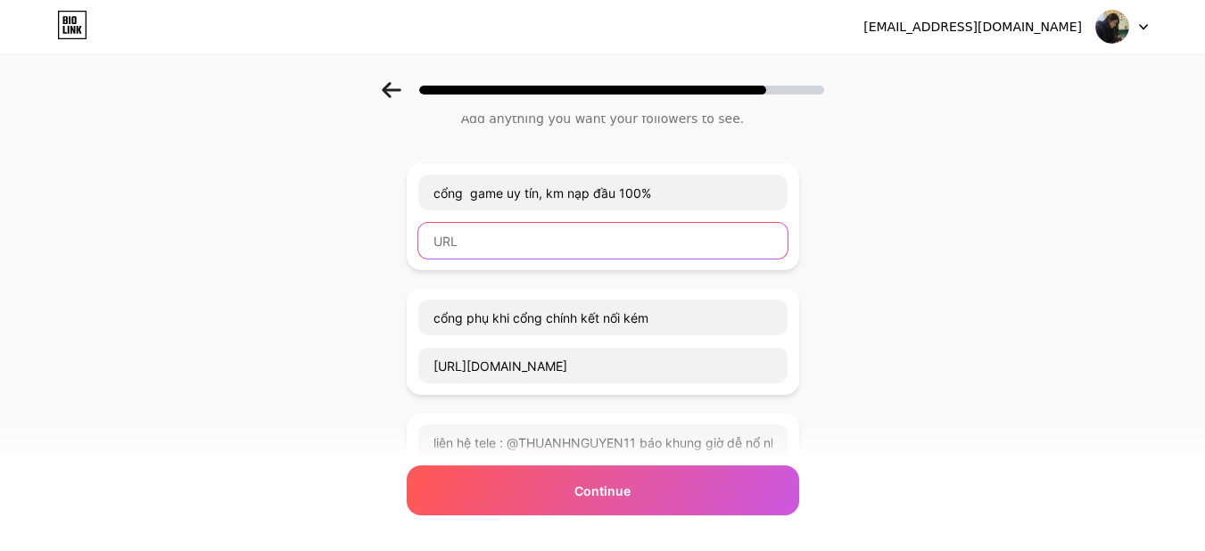
click at [460, 235] on input "text" at bounding box center [602, 241] width 369 height 36
paste input "https://u888pg.link/register?f=2786936"
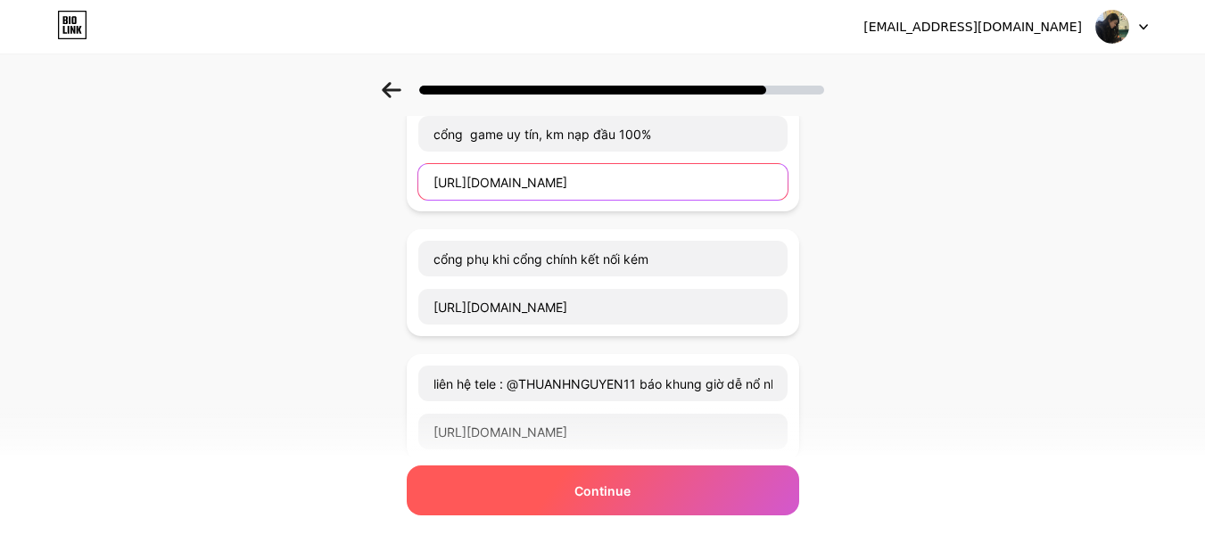
type input "https://u888pg.link/register?f=2786936"
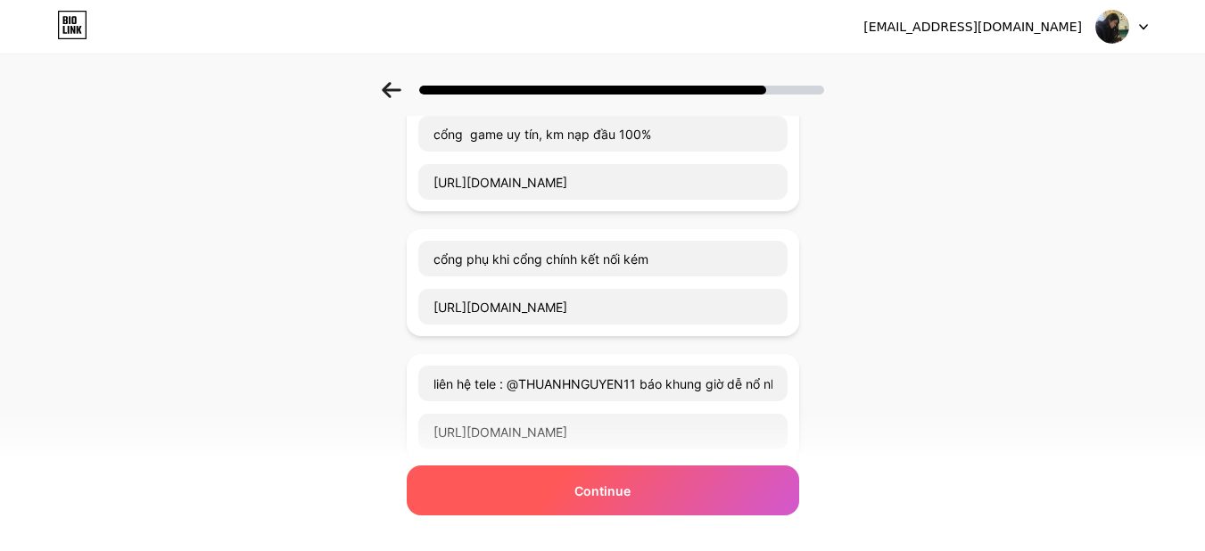
click at [559, 485] on div "Continue" at bounding box center [603, 491] width 393 height 50
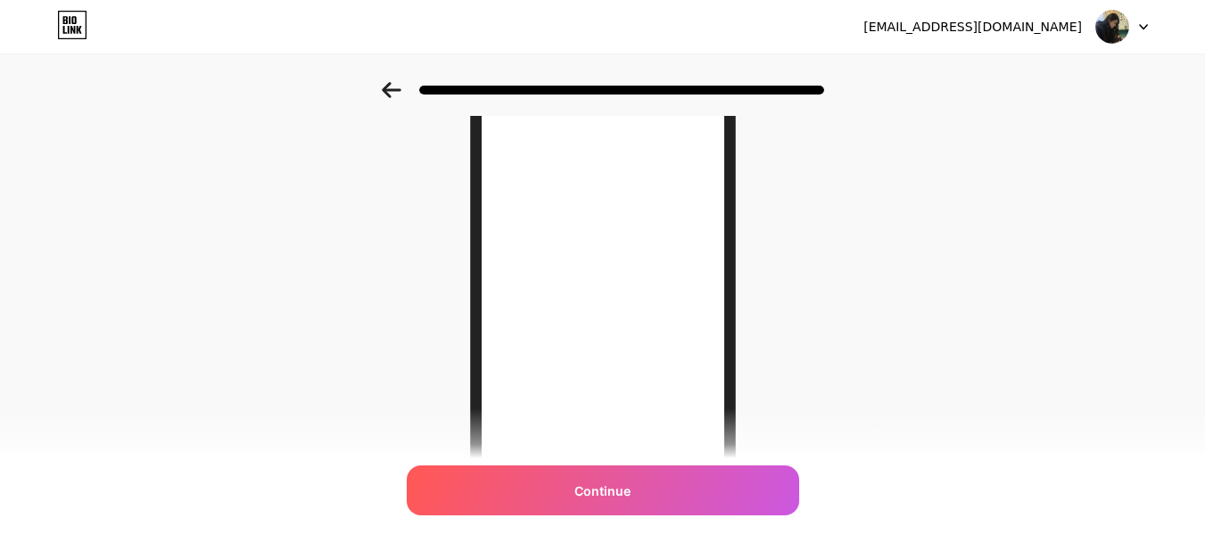
scroll to position [345, 0]
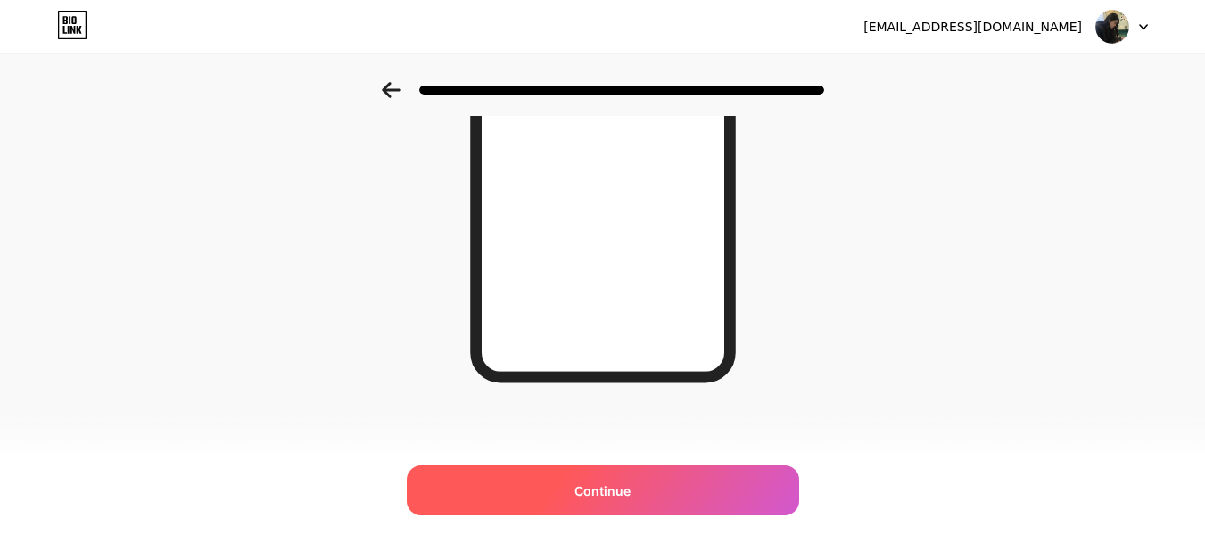
click at [623, 488] on span "Continue" at bounding box center [603, 491] width 56 height 19
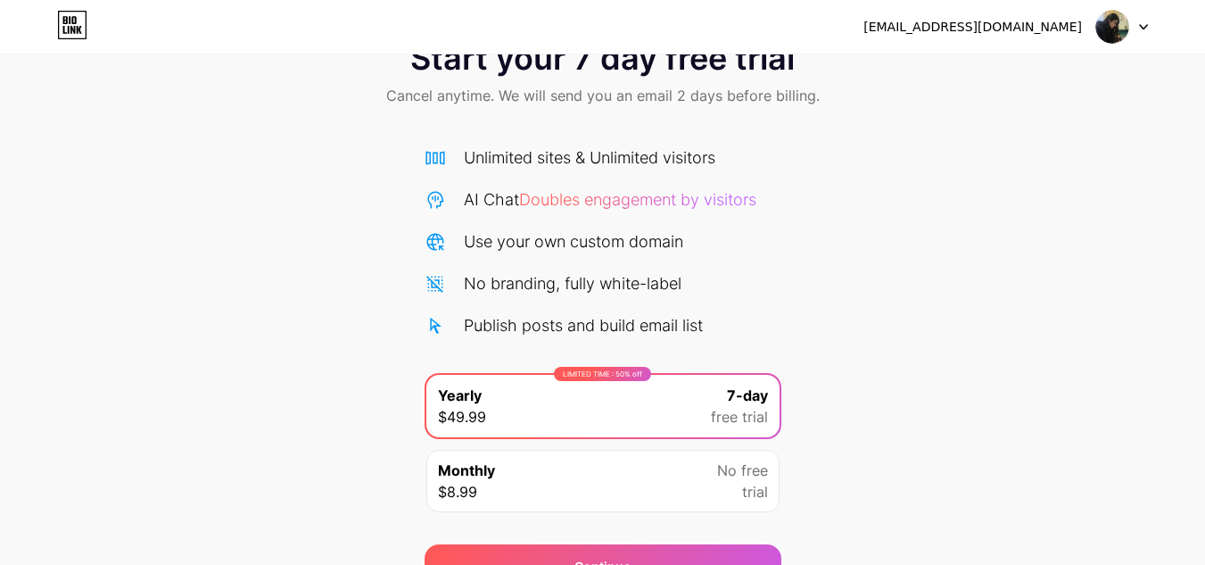
scroll to position [153, 0]
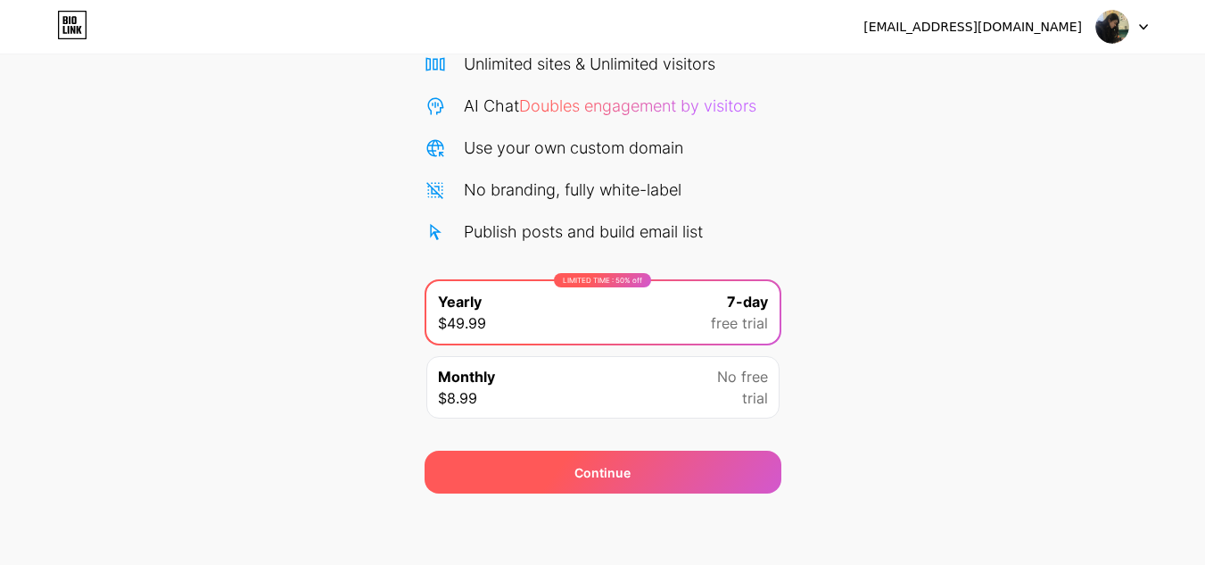
click at [615, 480] on div "Continue" at bounding box center [603, 472] width 56 height 19
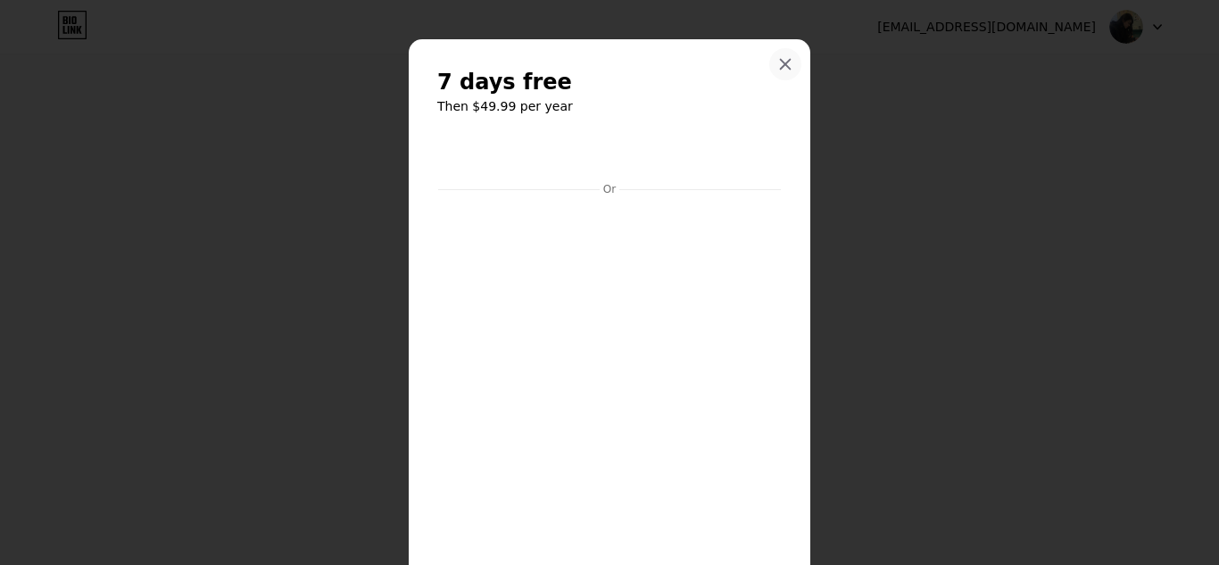
click at [778, 62] on icon at bounding box center [785, 64] width 14 height 14
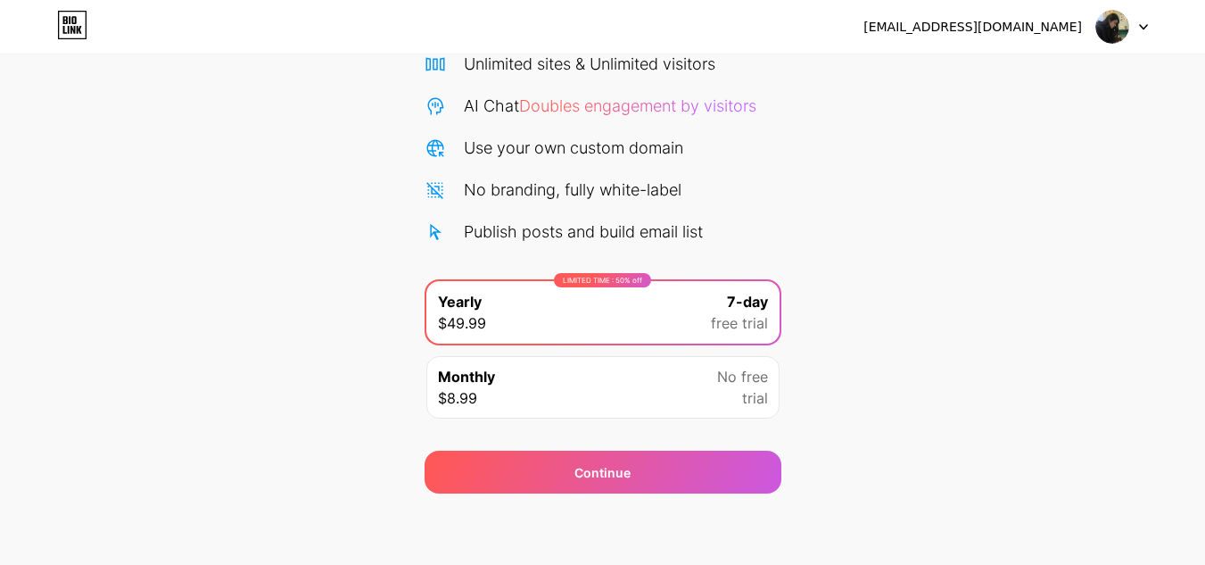
click at [611, 397] on div "Monthly $8.99 No free trial" at bounding box center [603, 387] width 353 height 62
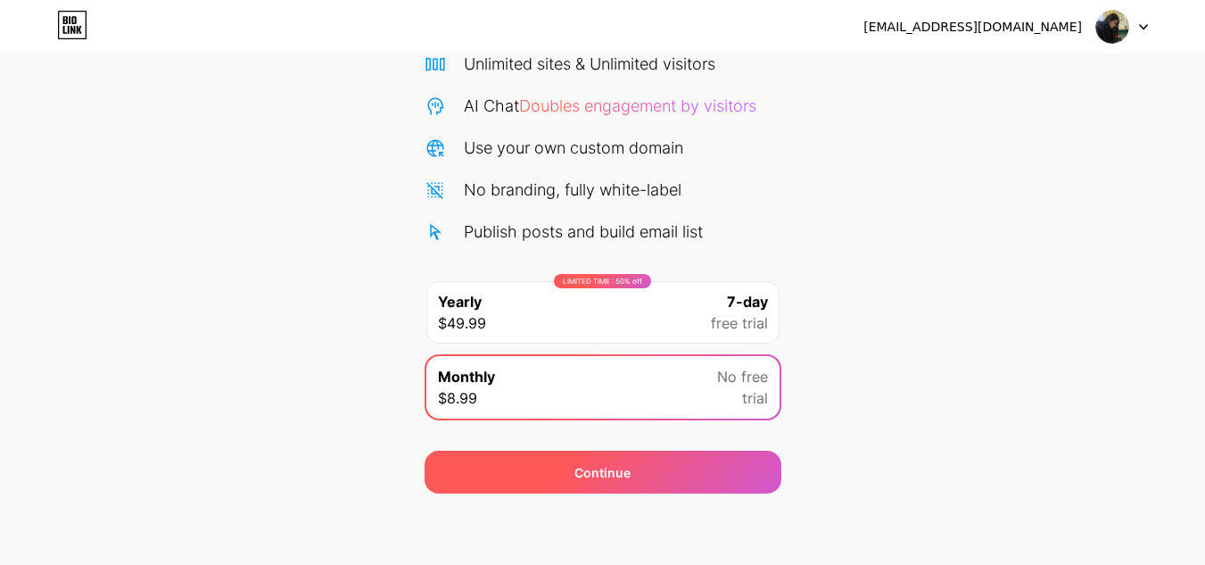
click at [584, 469] on div "Continue" at bounding box center [603, 472] width 56 height 19
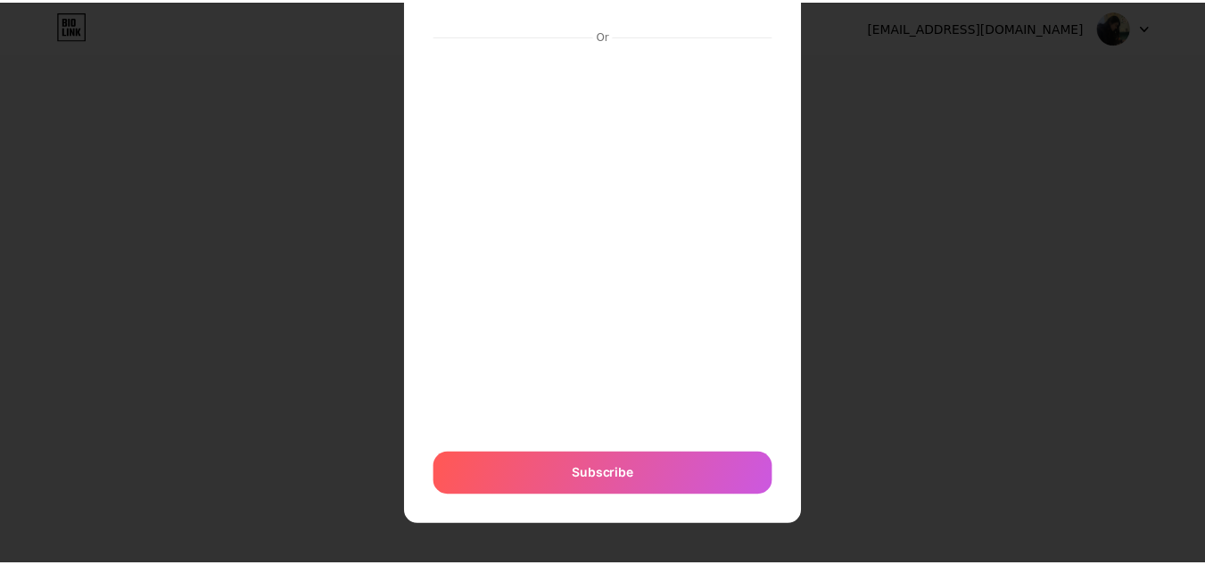
scroll to position [0, 0]
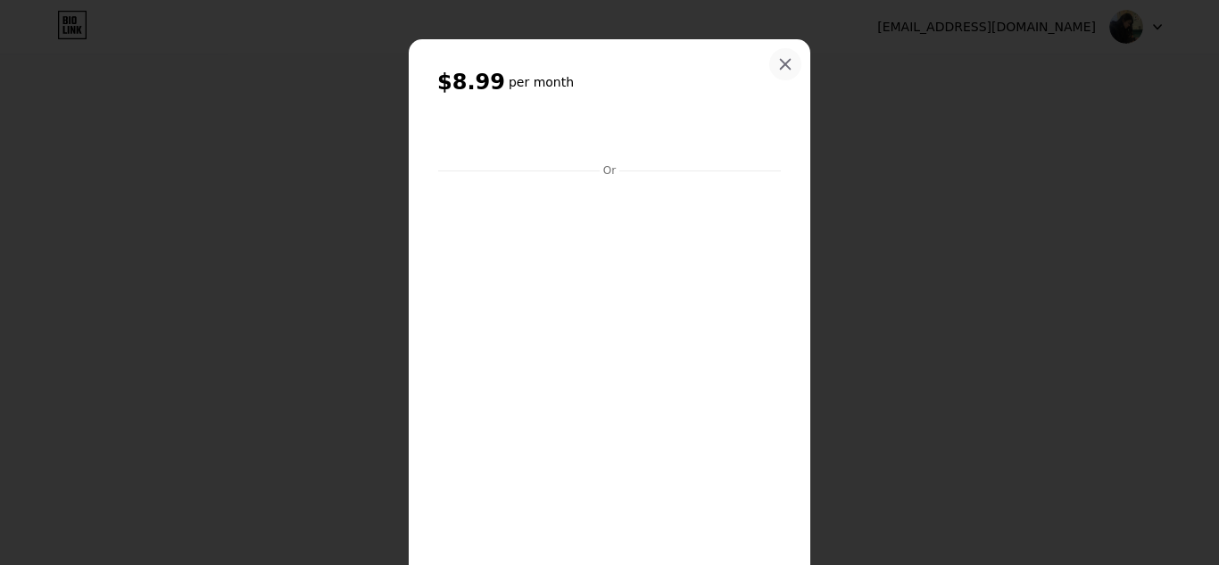
click at [781, 62] on icon at bounding box center [786, 65] width 10 height 10
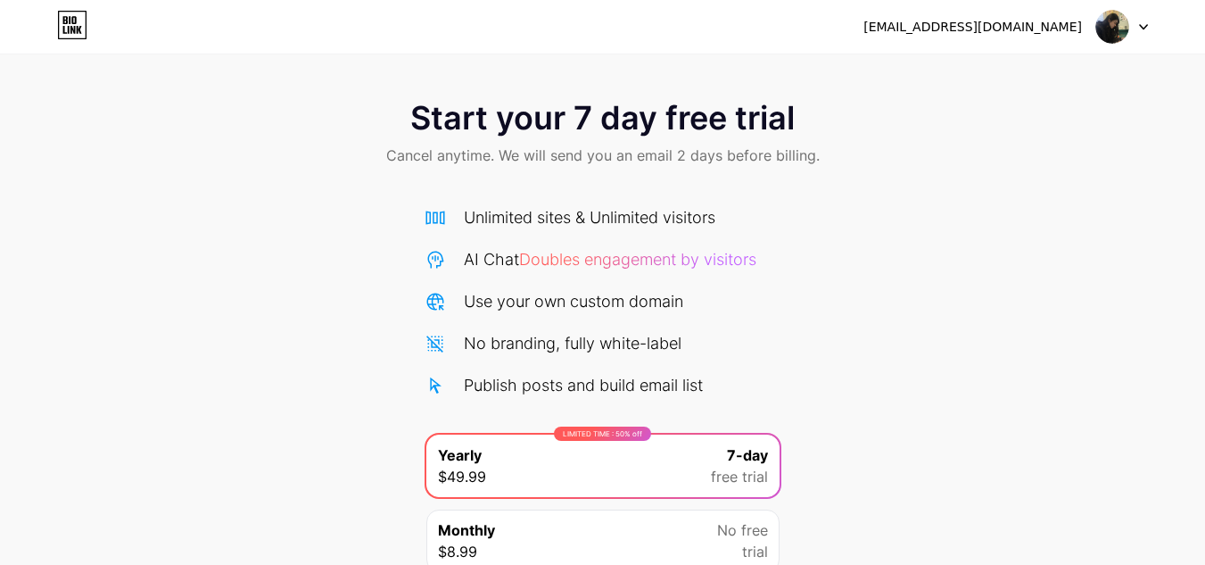
scroll to position [153, 0]
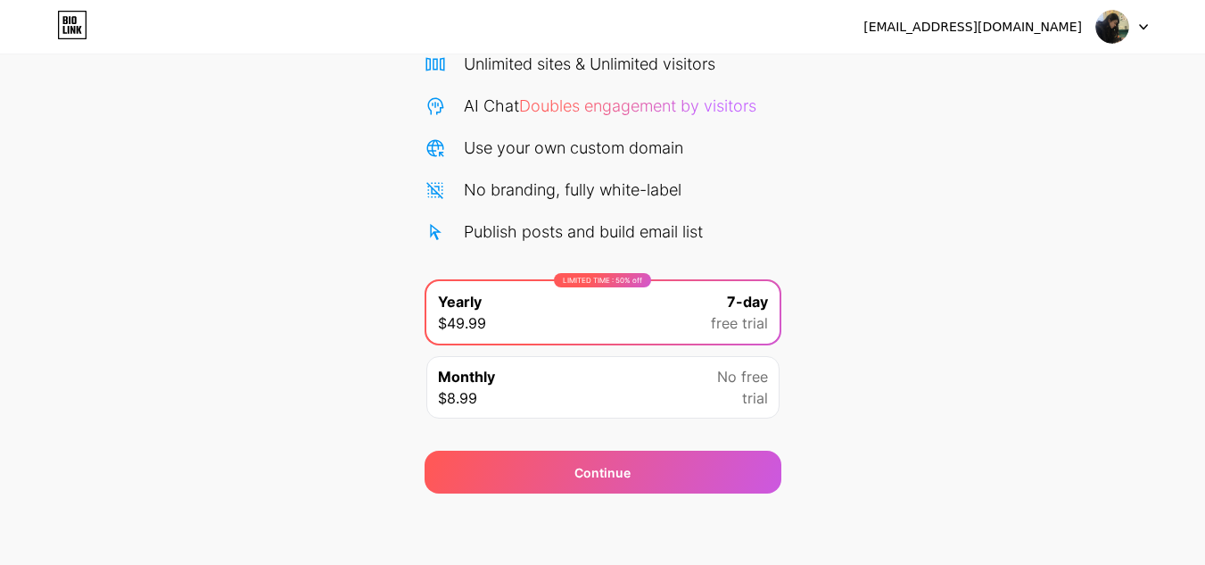
drag, startPoint x: 971, startPoint y: 138, endPoint x: 1031, endPoint y: 69, distance: 92.3
click at [973, 131] on div "Start your 7 day free trial Cancel anytime. We will send you an email 2 days be…" at bounding box center [602, 211] width 1205 height 565
click at [1106, 24] on img at bounding box center [1113, 27] width 34 height 34
click at [912, 196] on div "Start your 7 day free trial Cancel anytime. We will send you an email 2 days be…" at bounding box center [602, 211] width 1205 height 565
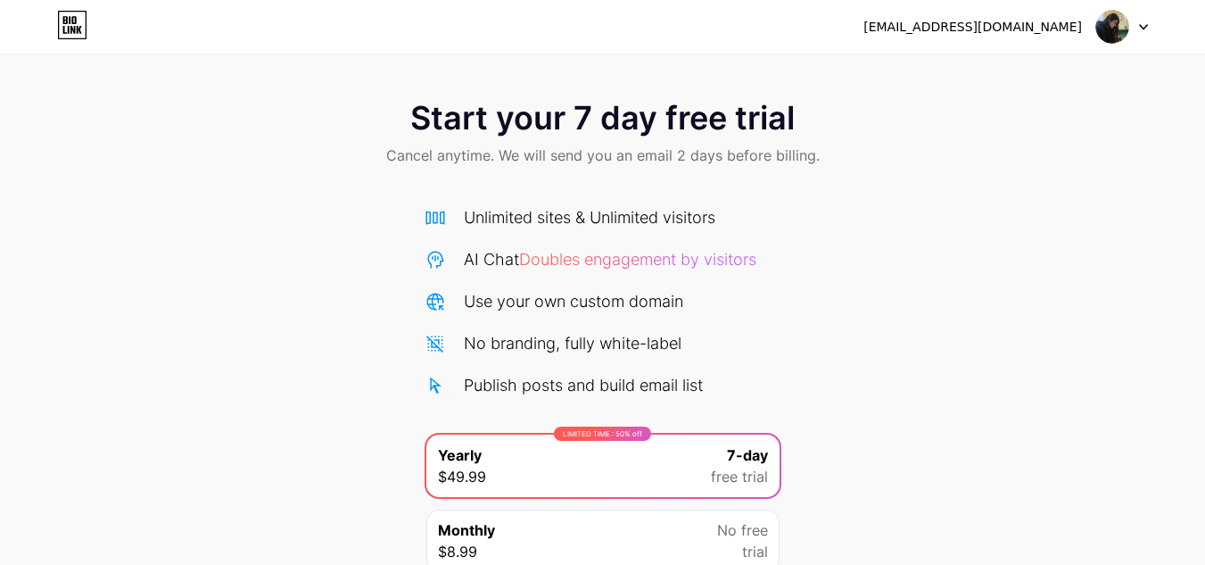
click at [558, 259] on span "Doubles engagement by visitors" at bounding box center [637, 259] width 237 height 19
click at [52, 19] on div "duct54233@gmail.com Logout" at bounding box center [602, 27] width 1205 height 32
click at [75, 24] on icon at bounding box center [73, 20] width 4 height 8
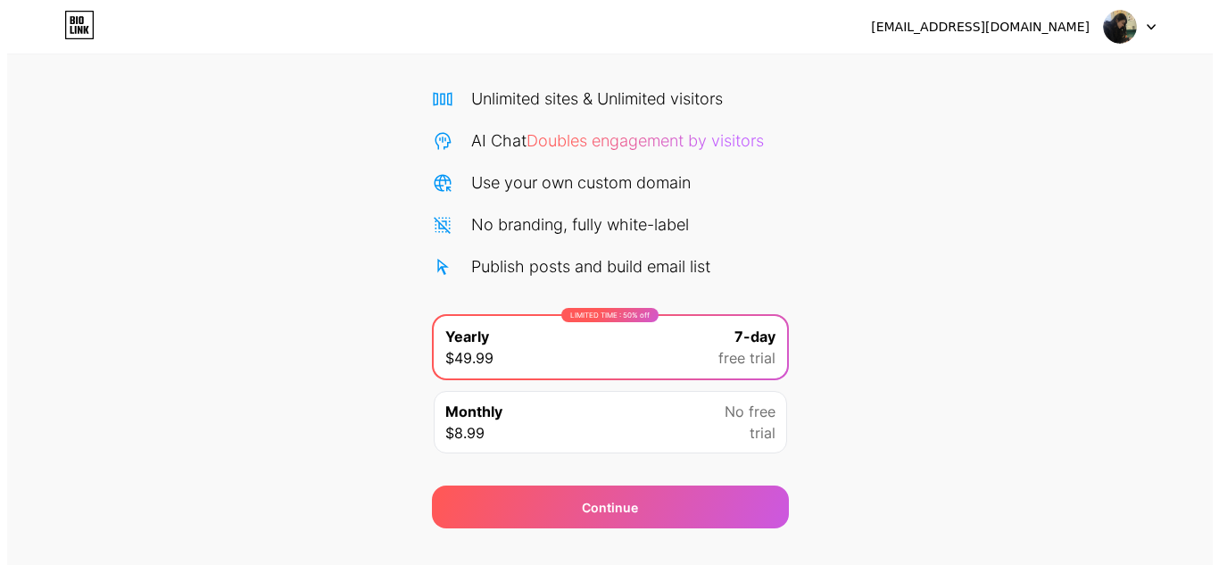
scroll to position [153, 0]
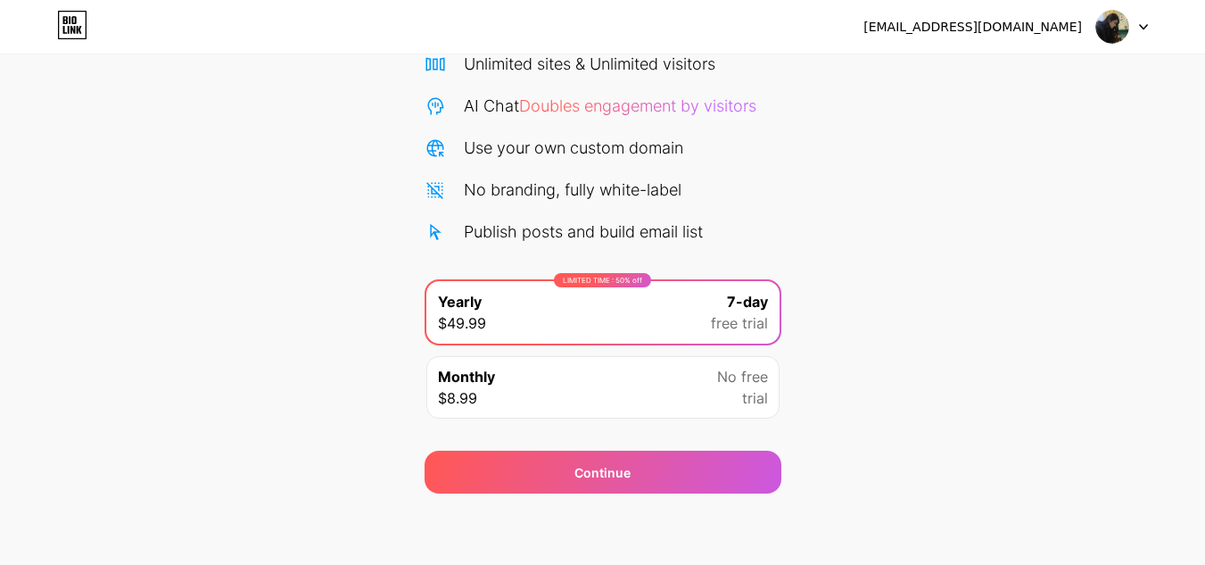
click at [526, 385] on div "Monthly $8.99 No free trial" at bounding box center [603, 387] width 353 height 62
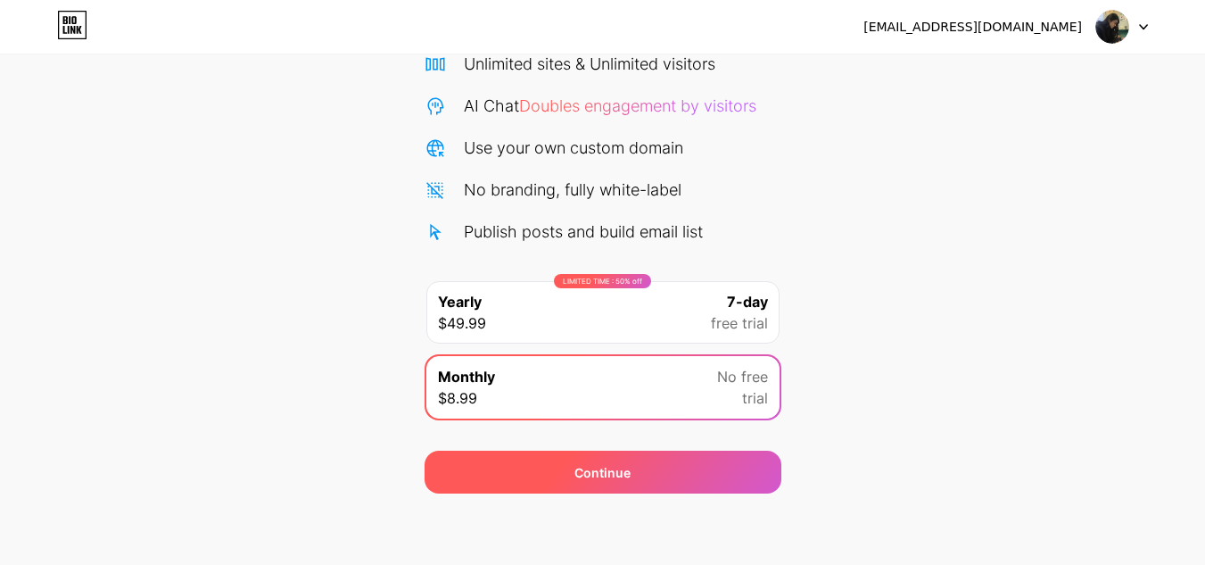
click at [579, 463] on div "Continue" at bounding box center [603, 472] width 56 height 19
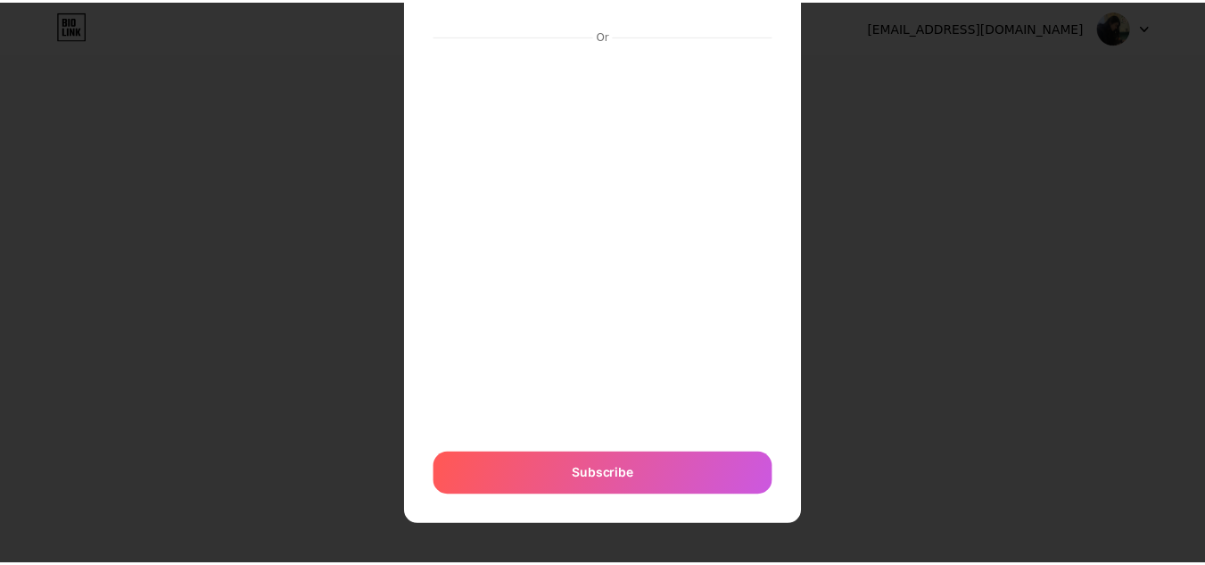
scroll to position [0, 0]
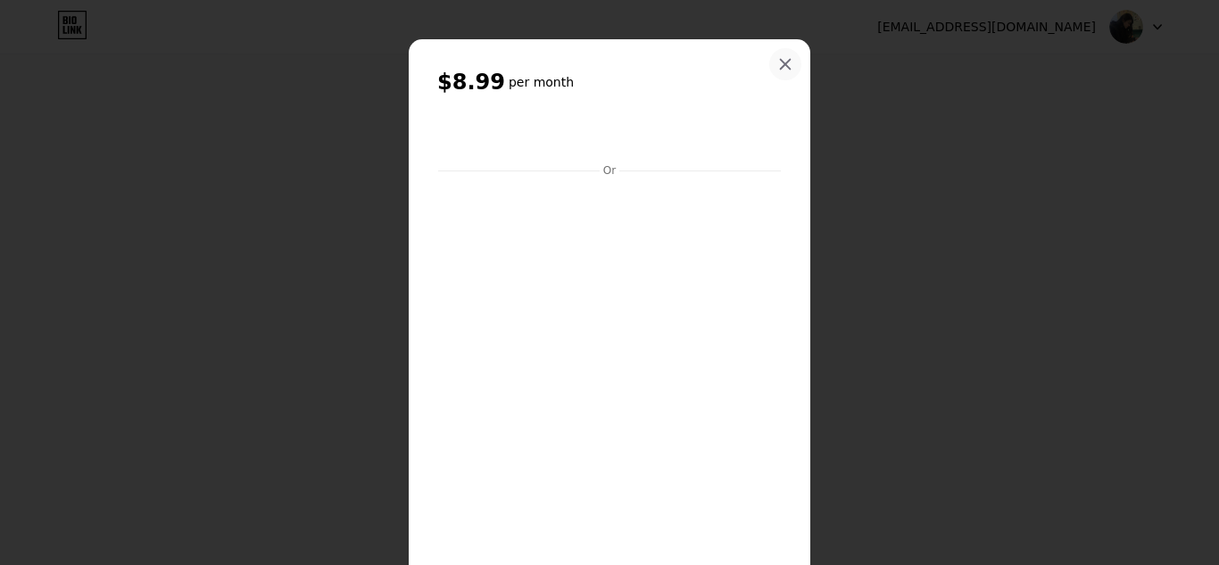
click at [778, 65] on icon at bounding box center [785, 64] width 14 height 14
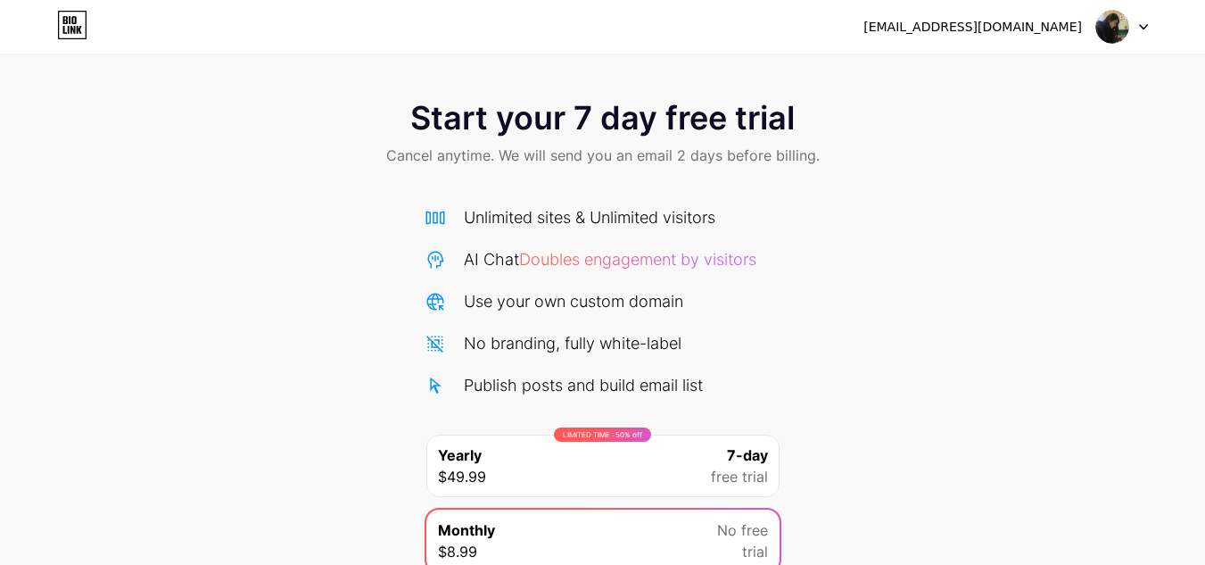
click at [1140, 24] on icon at bounding box center [1143, 27] width 9 height 6
click at [1049, 27] on div "[EMAIL_ADDRESS][DOMAIN_NAME]" at bounding box center [973, 27] width 219 height 19
click at [1104, 29] on img at bounding box center [1113, 27] width 34 height 34
click at [936, 147] on div "Start your 7 day free trial Cancel anytime. We will send you an email 2 days be…" at bounding box center [602, 134] width 1205 height 105
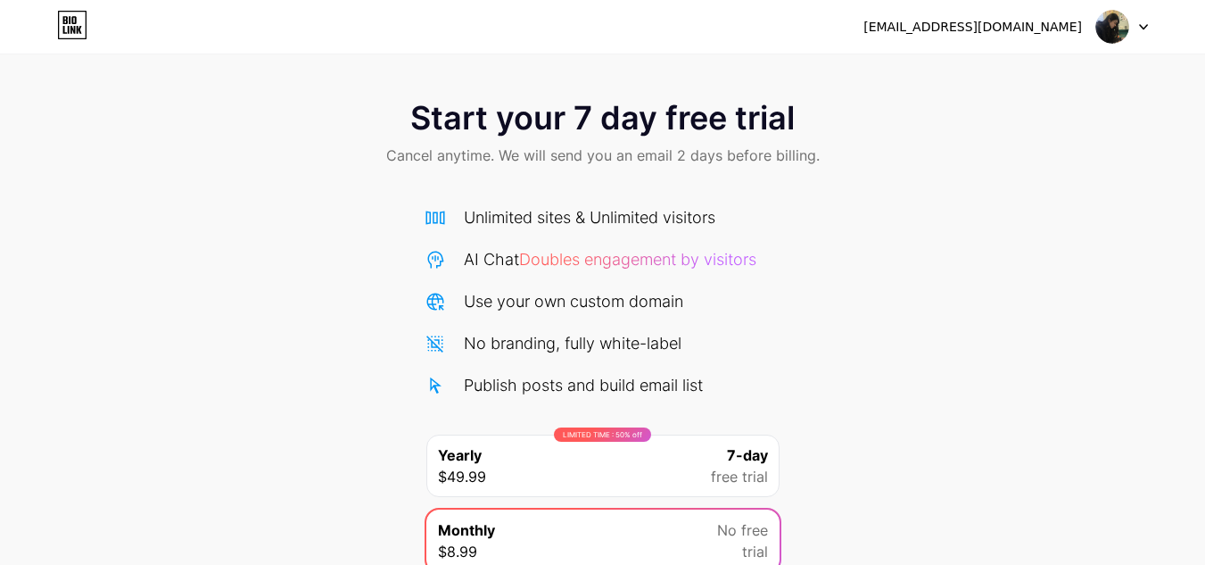
click at [68, 27] on icon at bounding box center [69, 30] width 2 height 8
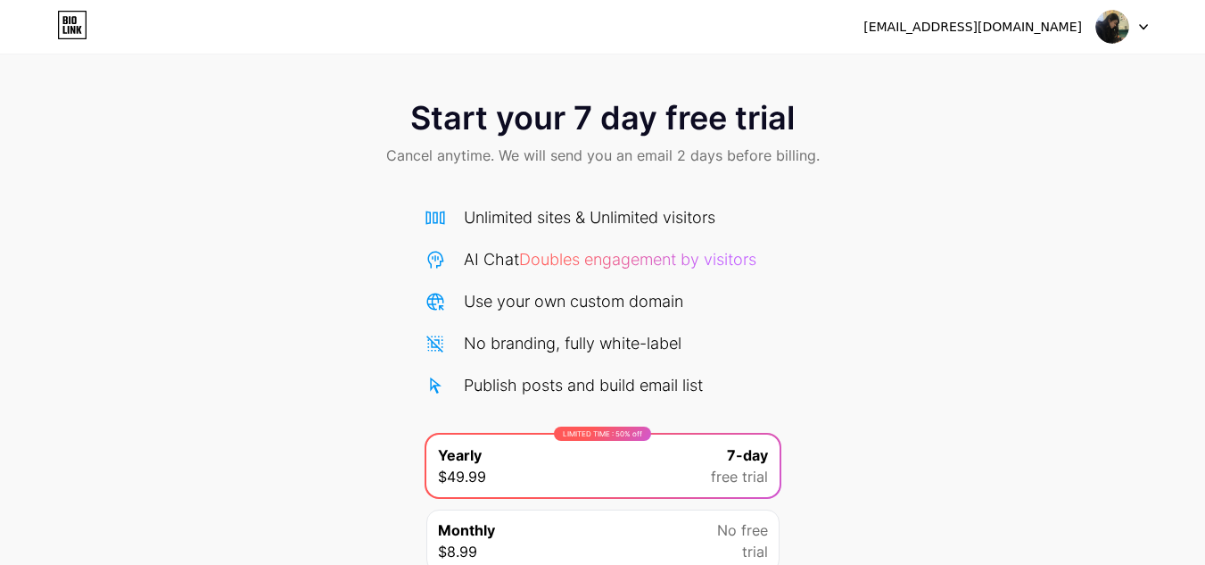
scroll to position [94, 0]
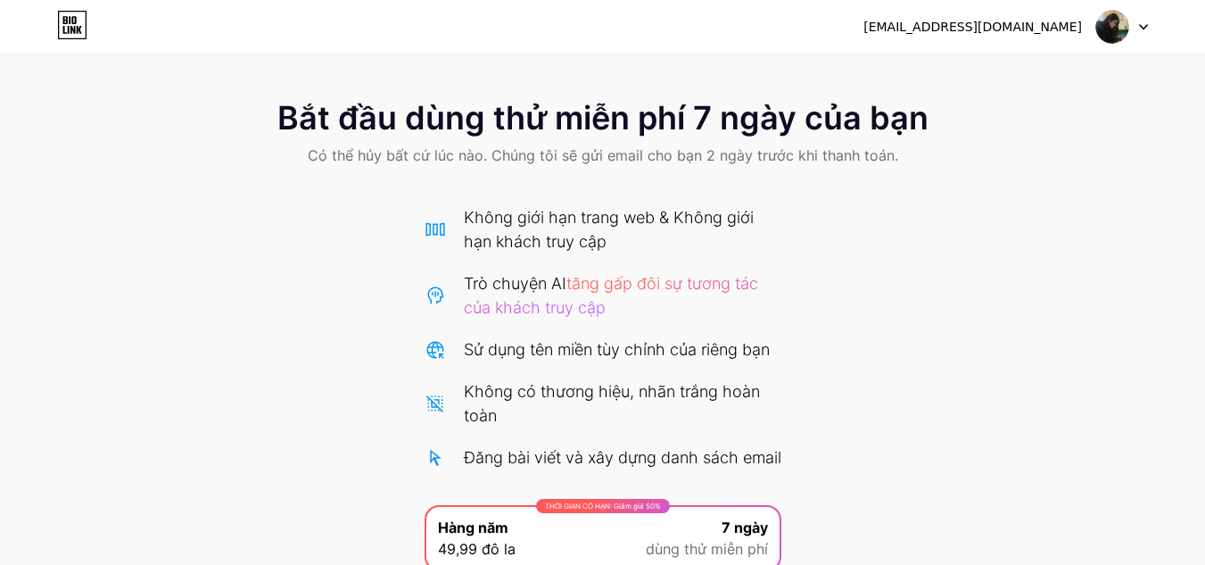
click at [907, 287] on div "Bắt đầu dùng thử miễn phí 7 ngày của bạn Có thể hủy bất cứ lúc nào. Chúng tôi s…" at bounding box center [602, 400] width 1205 height 637
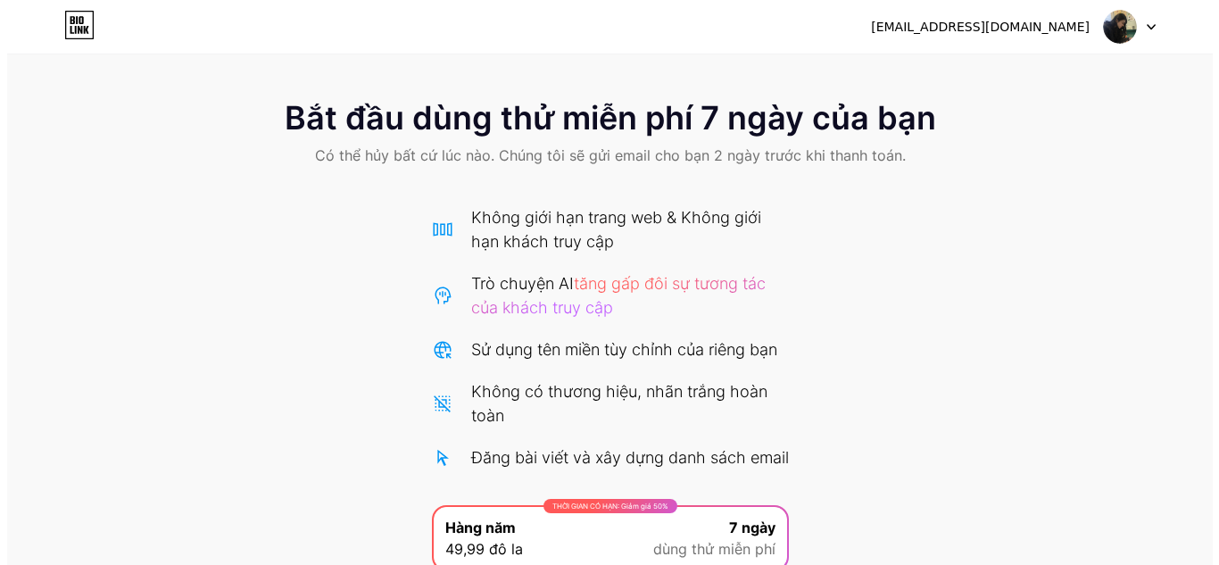
scroll to position [238, 0]
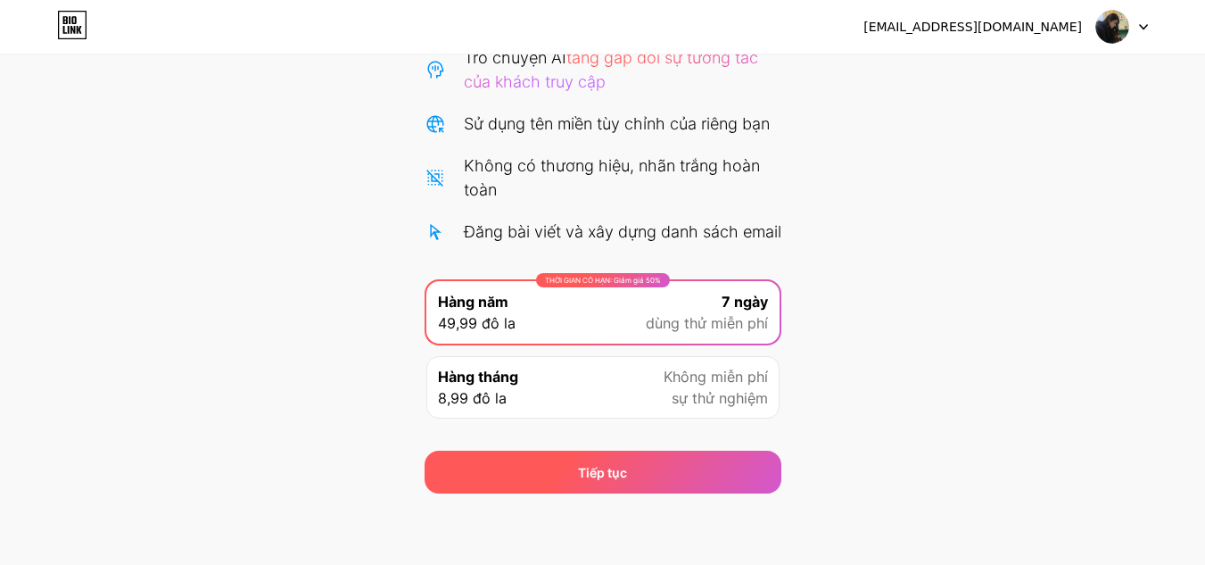
click at [576, 483] on div "Tiếp tục" at bounding box center [603, 472] width 357 height 43
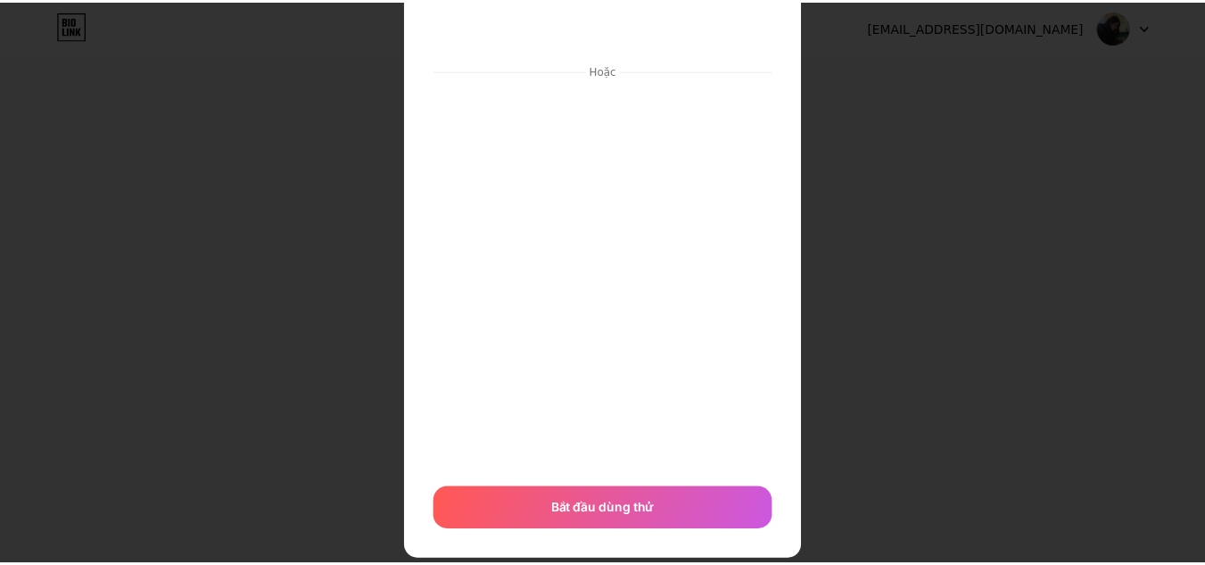
scroll to position [154, 0]
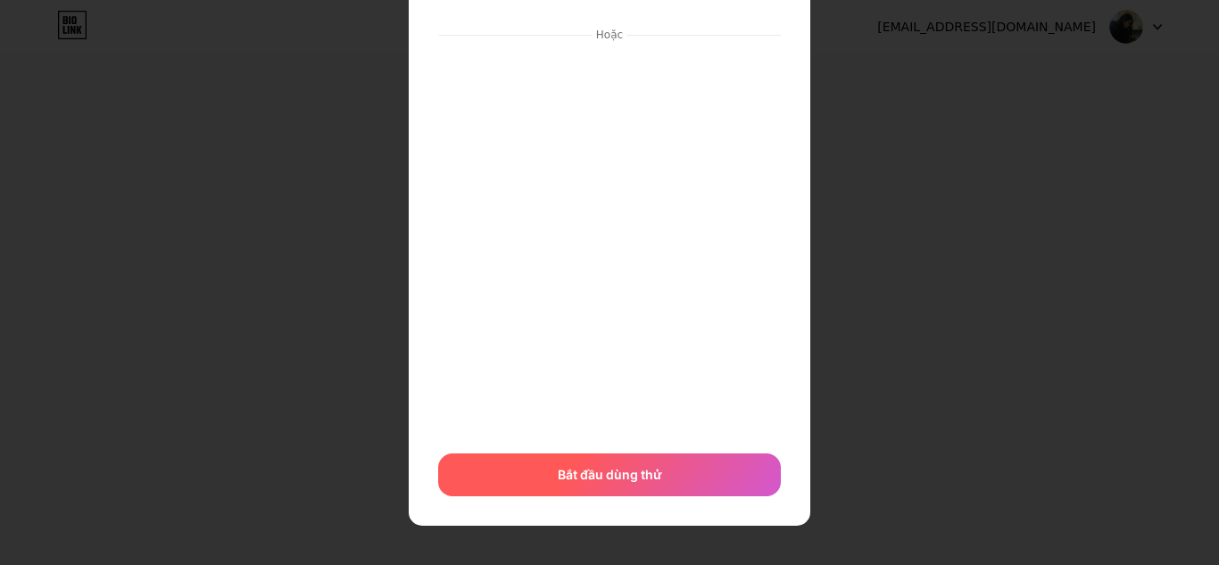
click at [588, 477] on font "Bắt đầu dùng thử" at bounding box center [610, 474] width 104 height 15
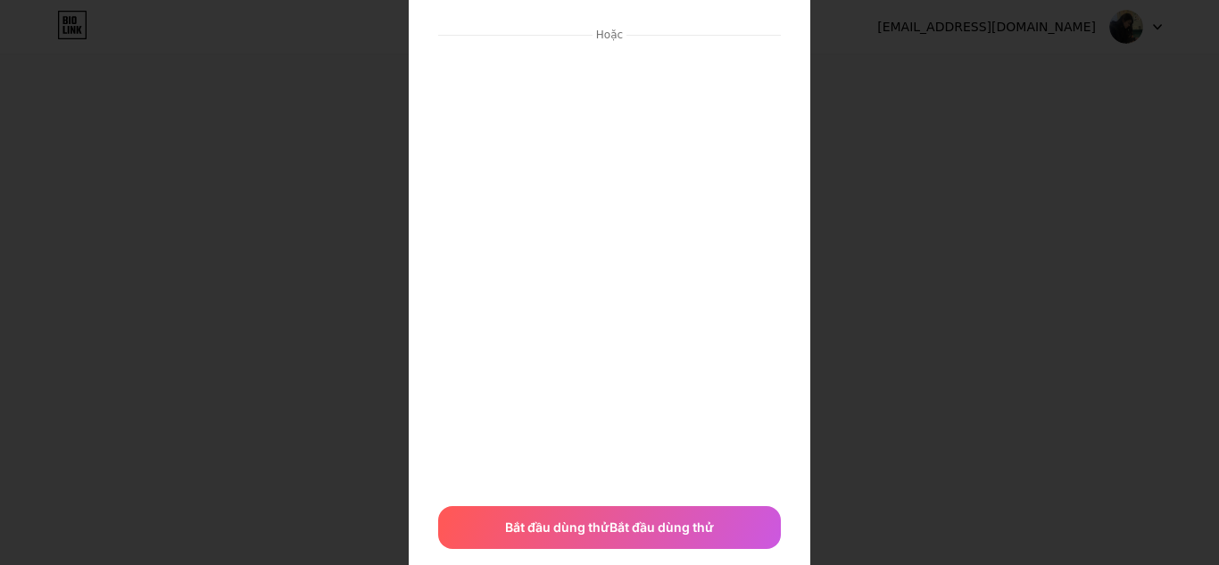
click at [892, 253] on div at bounding box center [609, 128] width 1219 height 565
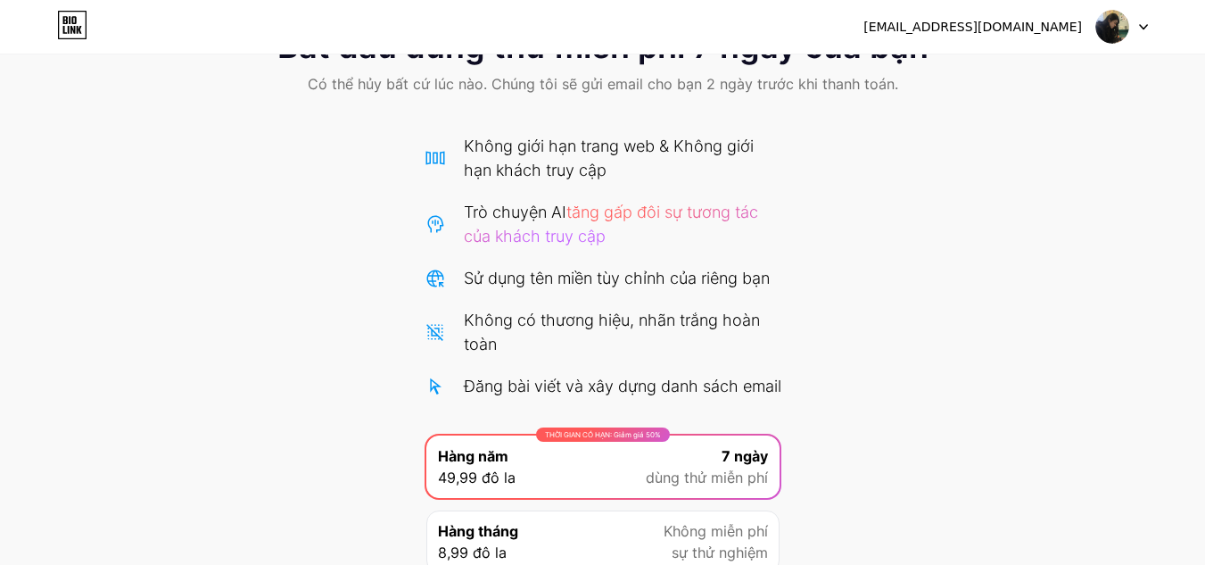
scroll to position [250, 0]
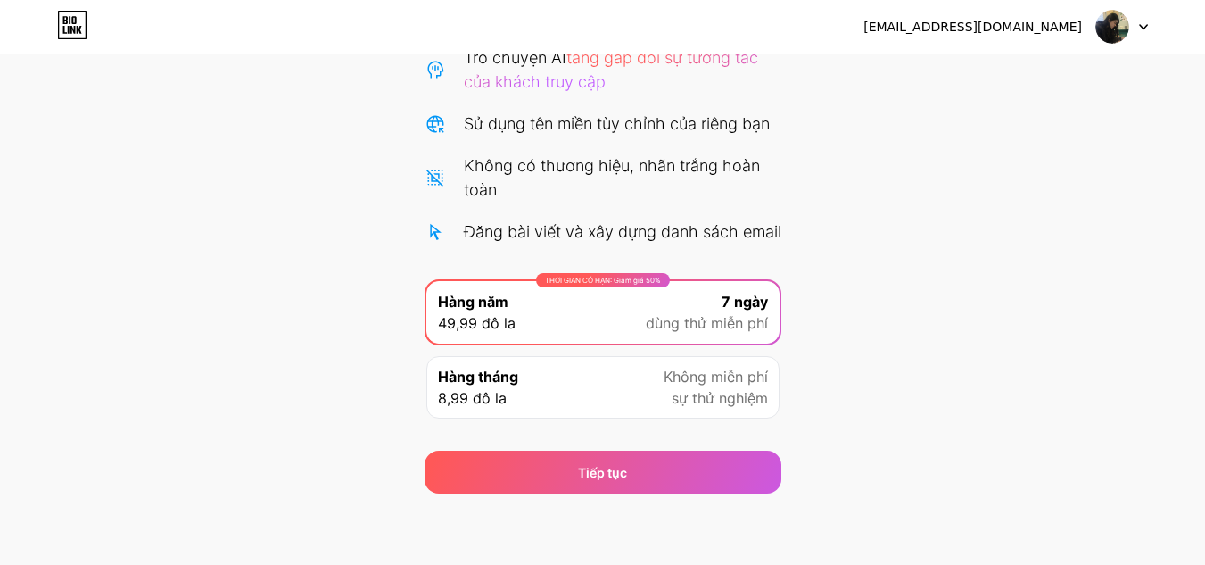
click at [608, 376] on div "Hàng tháng 8,99 đô la Không miễn phí sự thử nghiệm" at bounding box center [603, 387] width 353 height 62
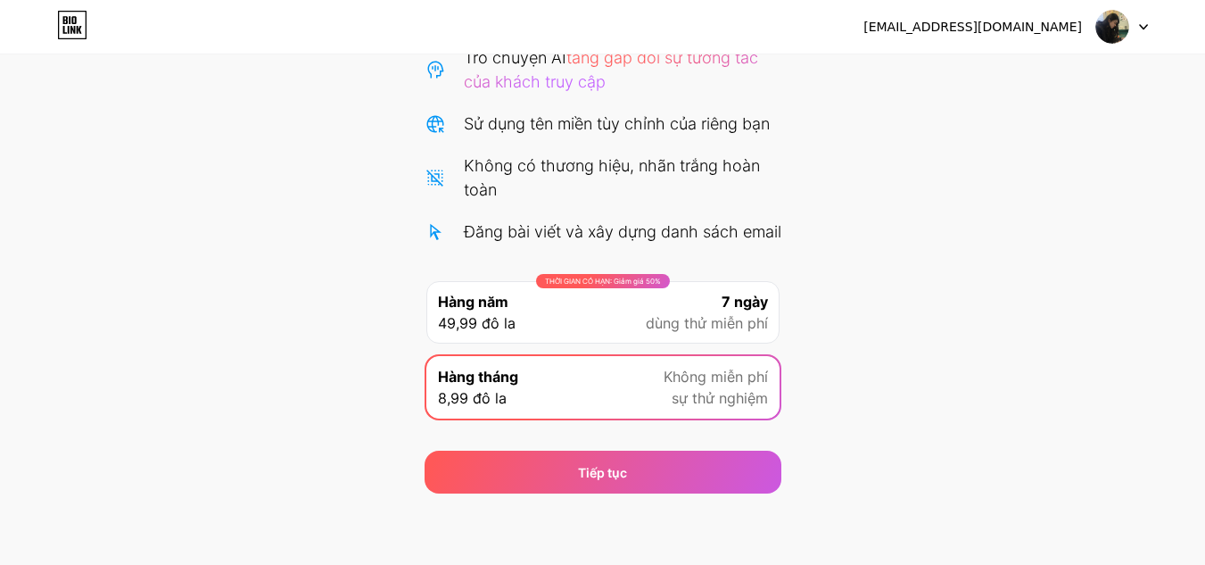
click at [576, 323] on div "THỜI GIAN CÓ HẠN: Giảm giá 50% Hàng năm 49,99 đô la 7 ngày dùng thử miễn phí" at bounding box center [603, 312] width 353 height 62
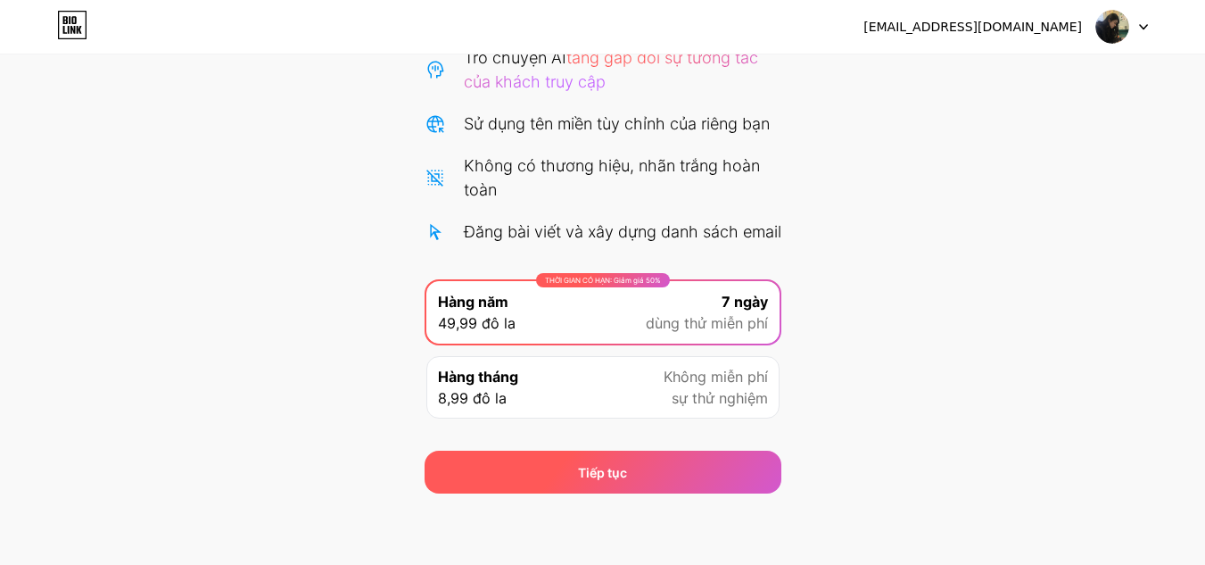
click at [597, 468] on font "Tiếp tục" at bounding box center [602, 472] width 49 height 15
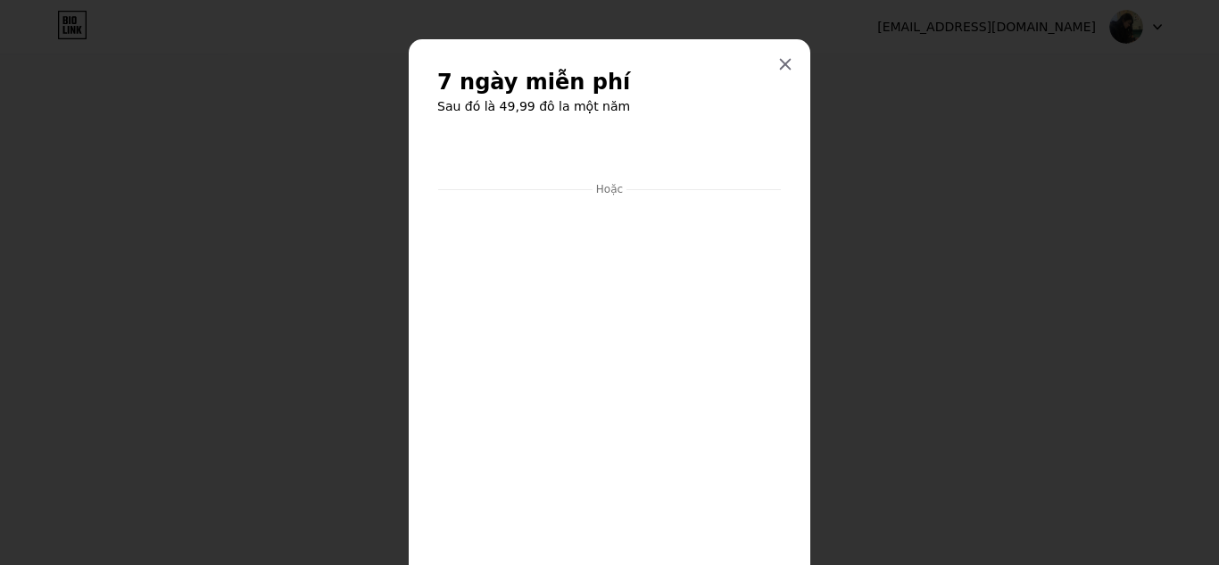
scroll to position [188, 0]
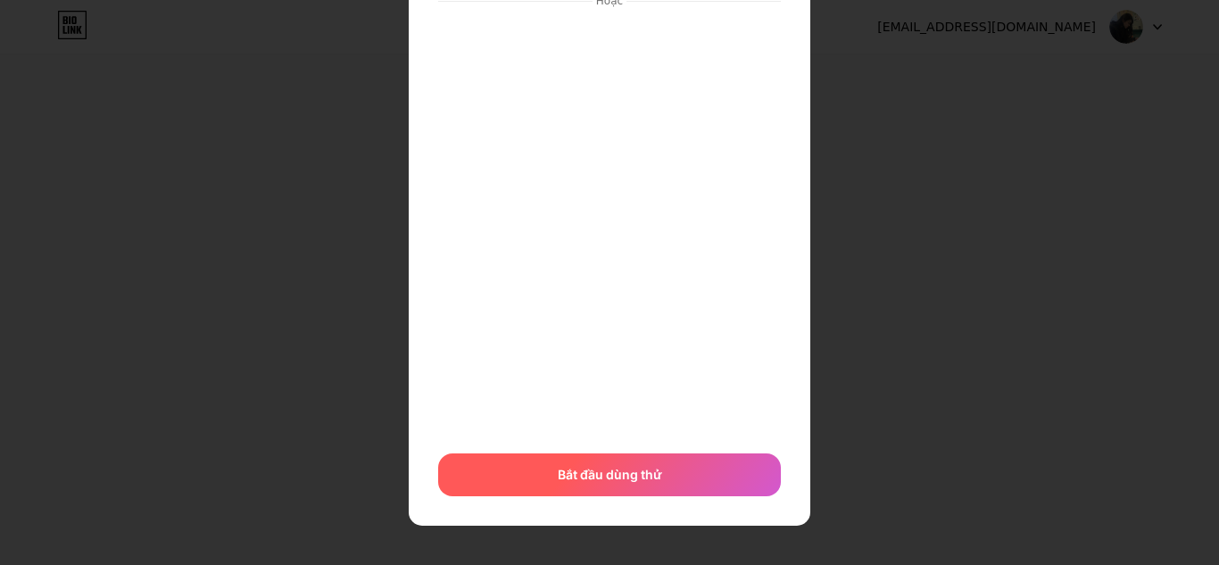
click at [613, 468] on font "Bắt đầu dùng thử" at bounding box center [610, 474] width 104 height 15
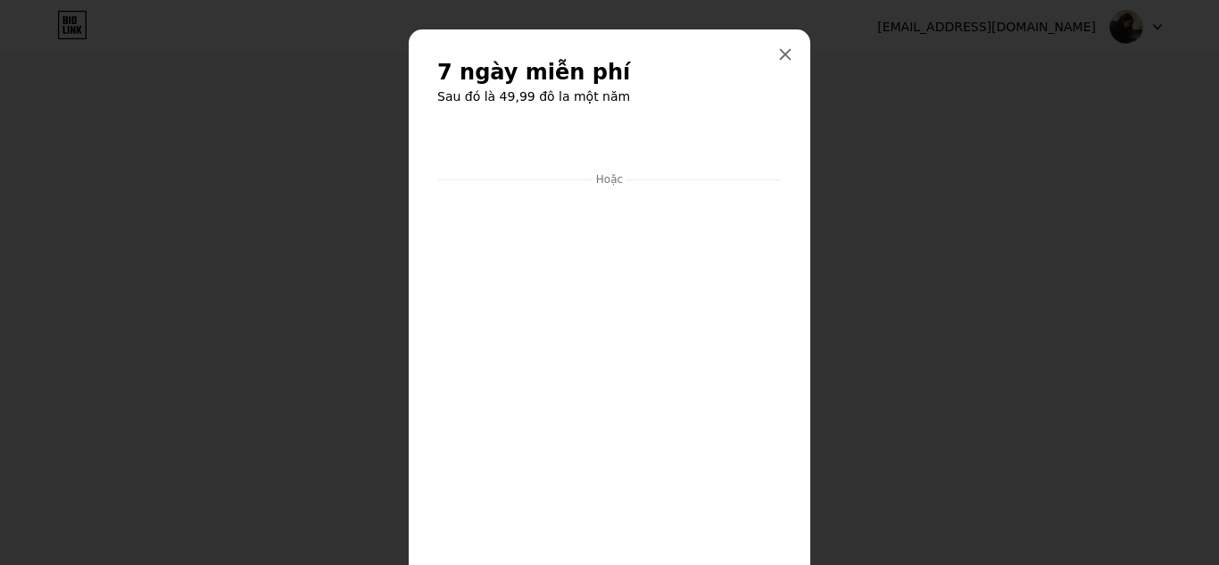
scroll to position [0, 0]
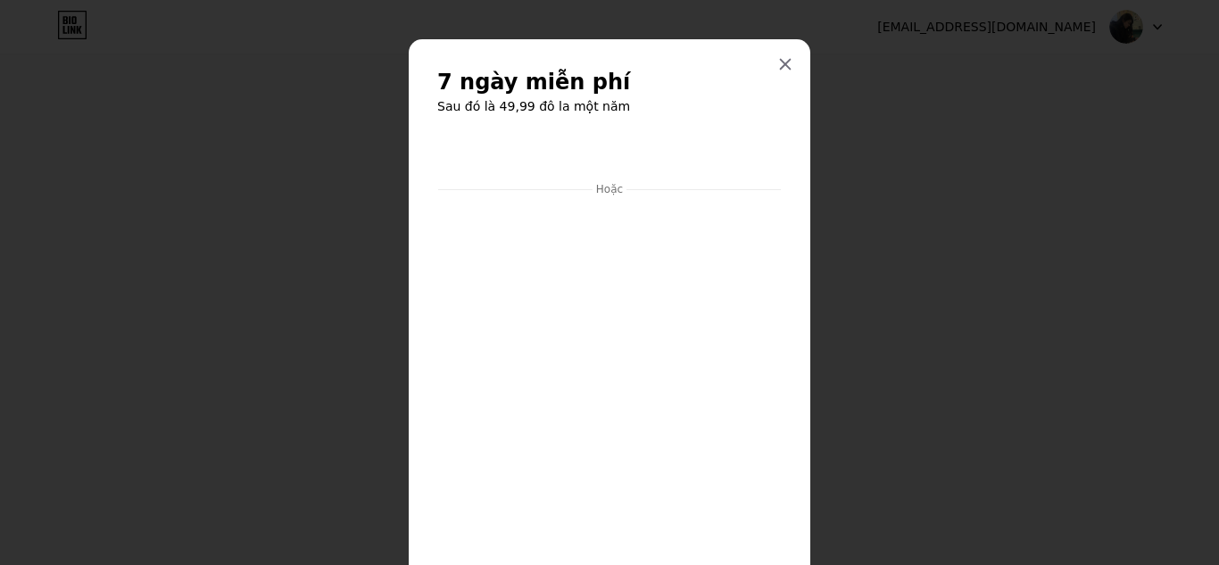
click at [539, 196] on div "Hoặc Bắt đầu dùng thử Bắt đầu dùng thử" at bounding box center [609, 423] width 344 height 580
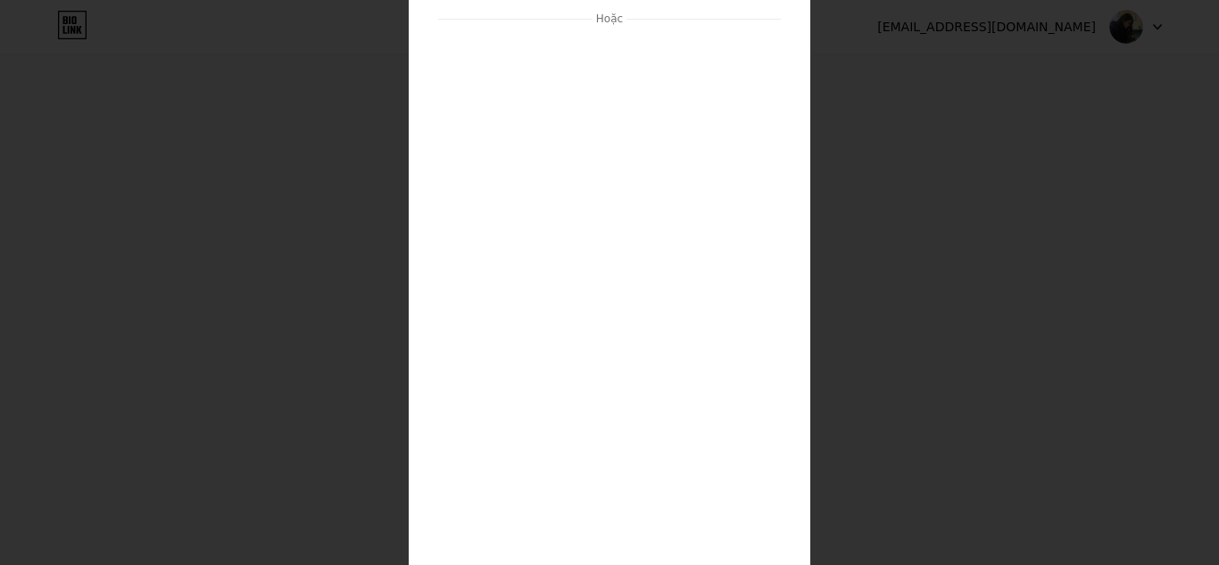
scroll to position [409, 0]
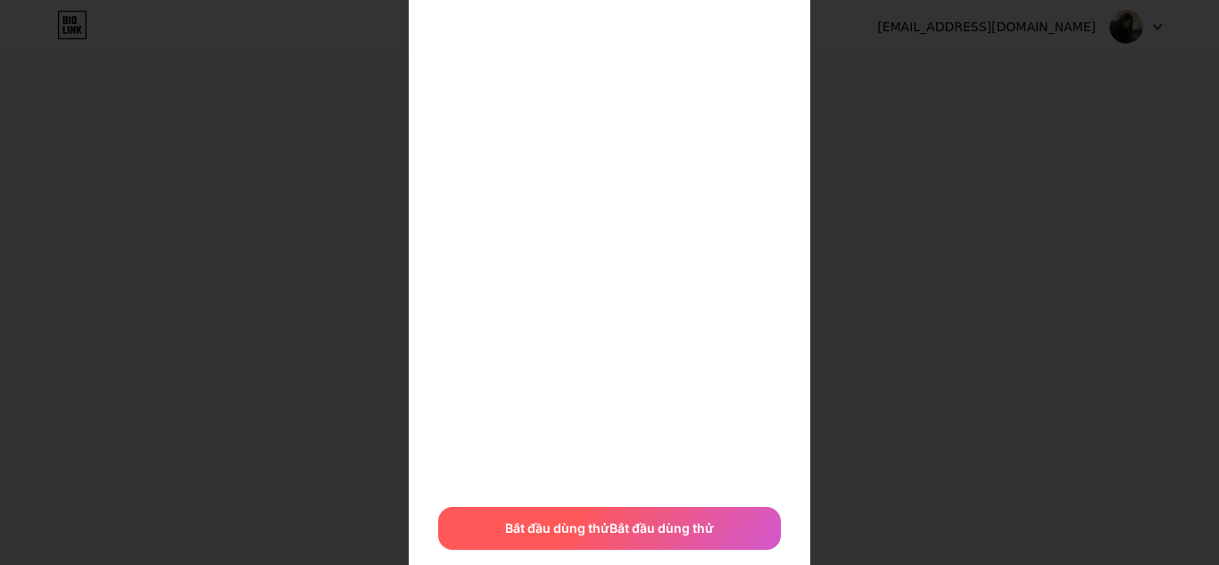
click at [596, 525] on font "Bắt đầu dùng thử" at bounding box center [557, 527] width 104 height 15
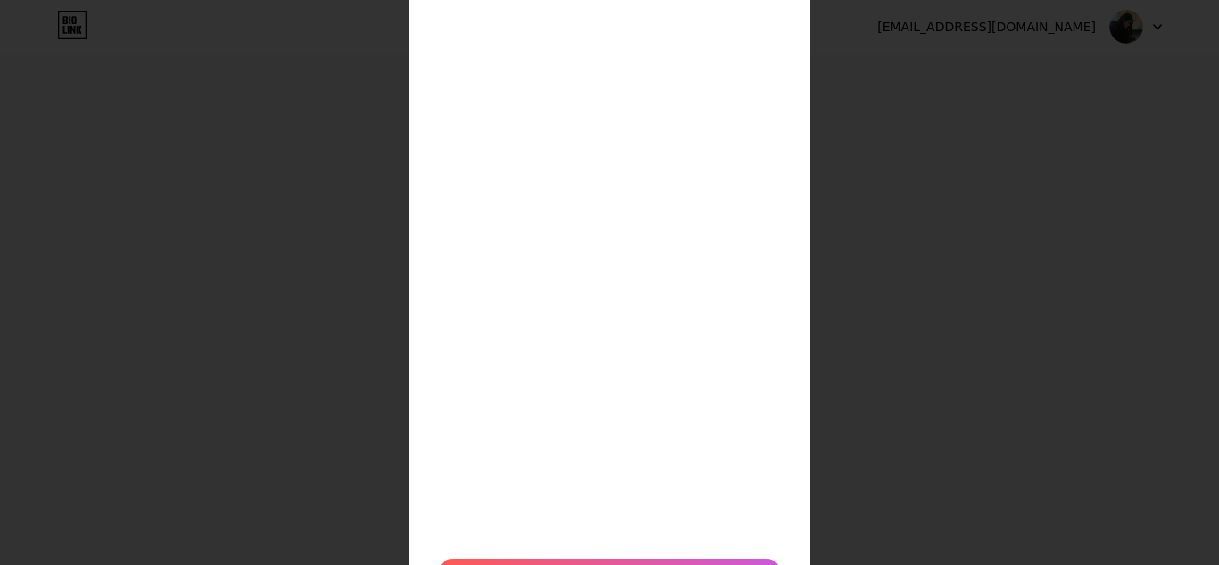
scroll to position [485, 0]
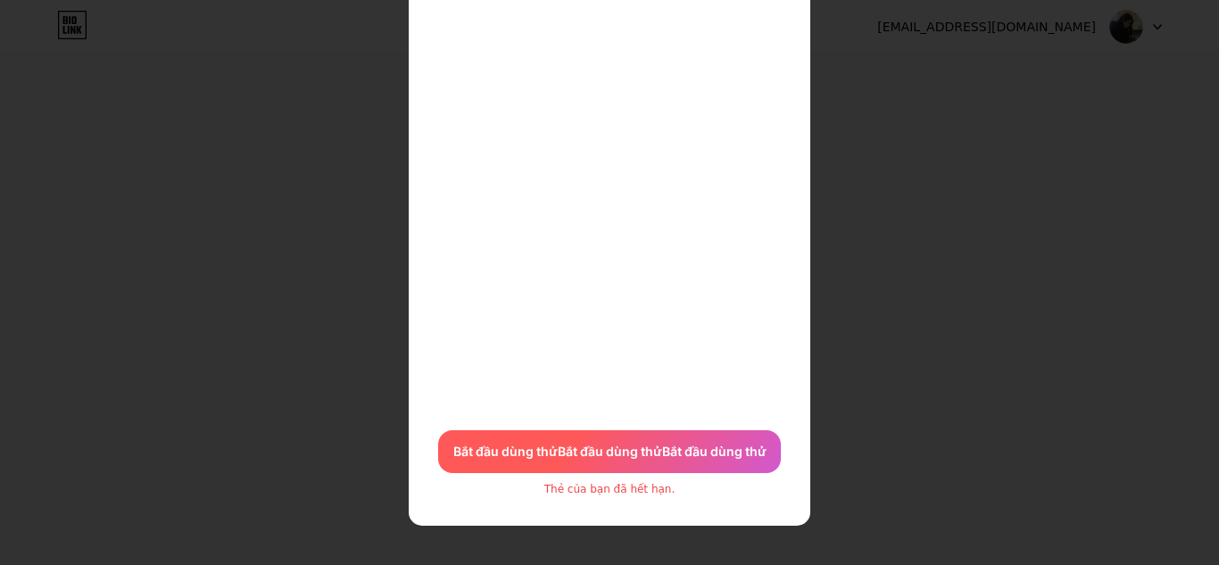
click at [660, 460] on span "Bắt đầu dùng thử Bắt đầu dùng thử Bắt đầu dùng thử" at bounding box center [609, 451] width 313 height 19
